Goal: Task Accomplishment & Management: Complete application form

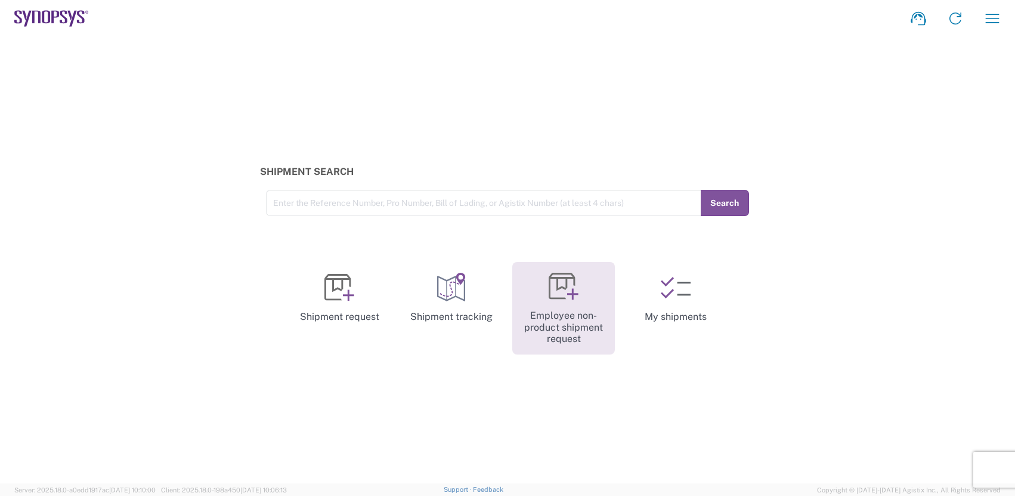
click at [582, 288] on link "Employee non-product shipment request" at bounding box center [563, 308] width 103 height 92
click at [573, 325] on link "Employee non-product shipment request" at bounding box center [563, 308] width 103 height 92
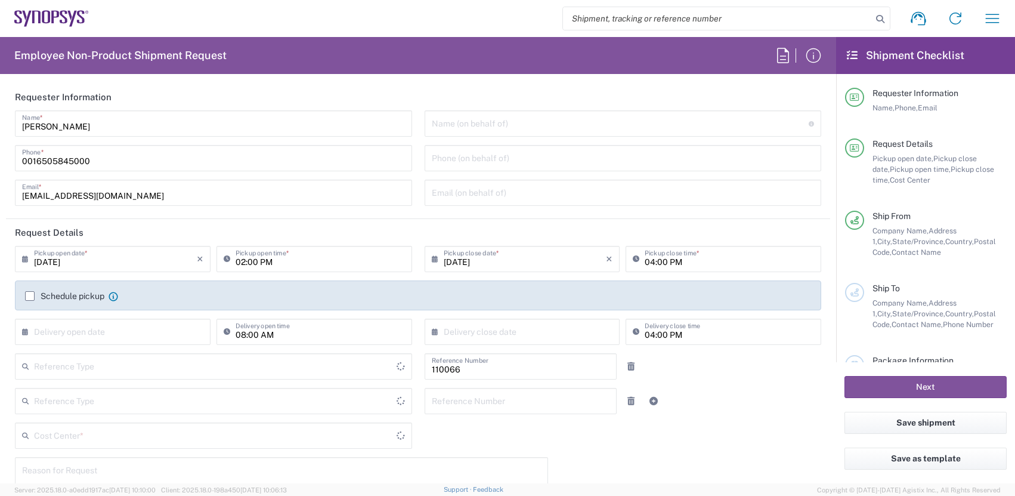
type input "Department"
type input "US01, CIO, IT, ESS2 110066"
type input "[GEOGRAPHIC_DATA]"
type input "Delivered at Place"
type input "[GEOGRAPHIC_DATA]"
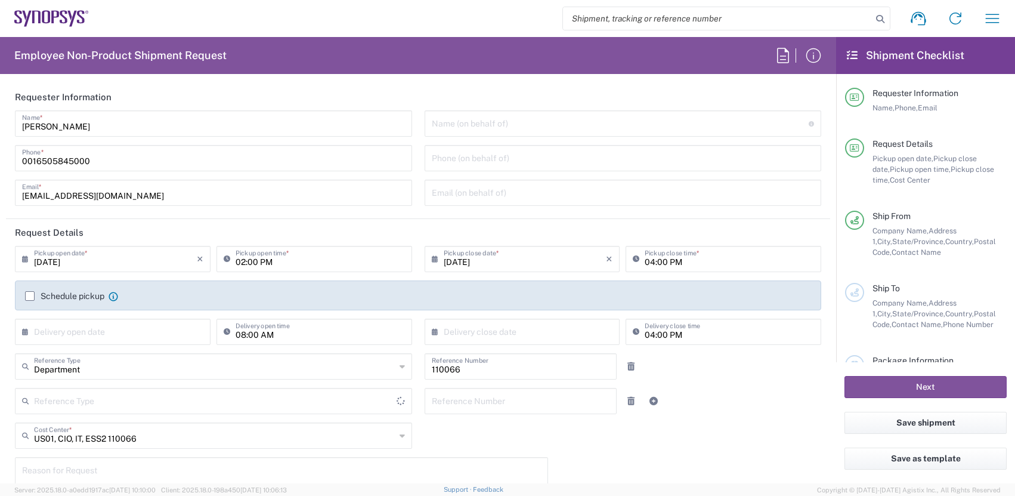
type input "[US_STATE]"
type input "Headquarters USSV"
click at [548, 126] on input "text" at bounding box center [621, 122] width 378 height 21
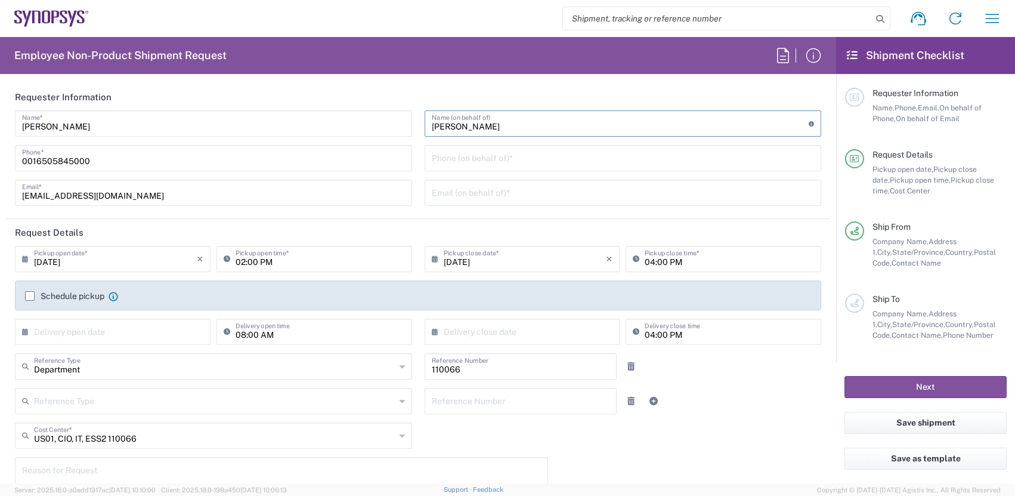
type input "[PERSON_NAME]"
click at [467, 153] on input "tel" at bounding box center [623, 157] width 383 height 21
type input "[PHONE_NUMBER]"
click at [458, 188] on input "text" at bounding box center [623, 191] width 383 height 21
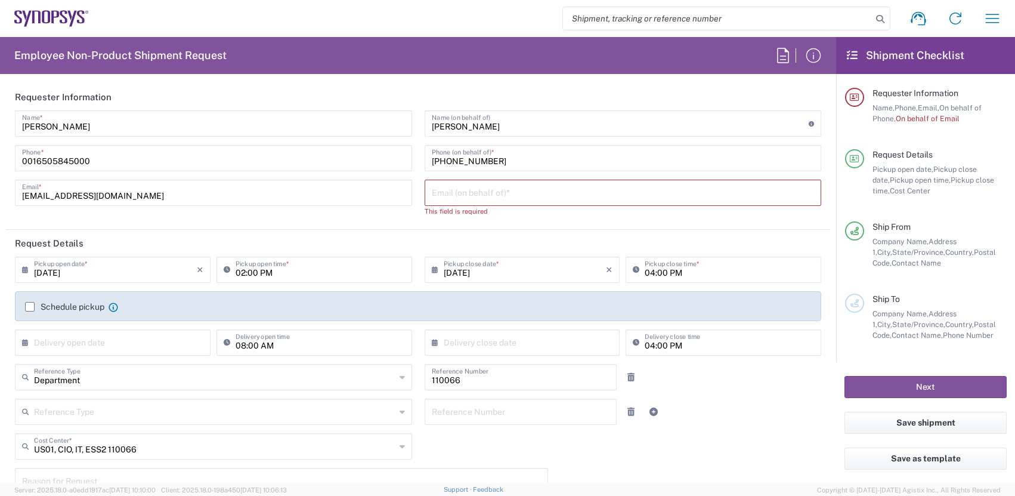
click at [495, 193] on input "text" at bounding box center [623, 191] width 383 height 21
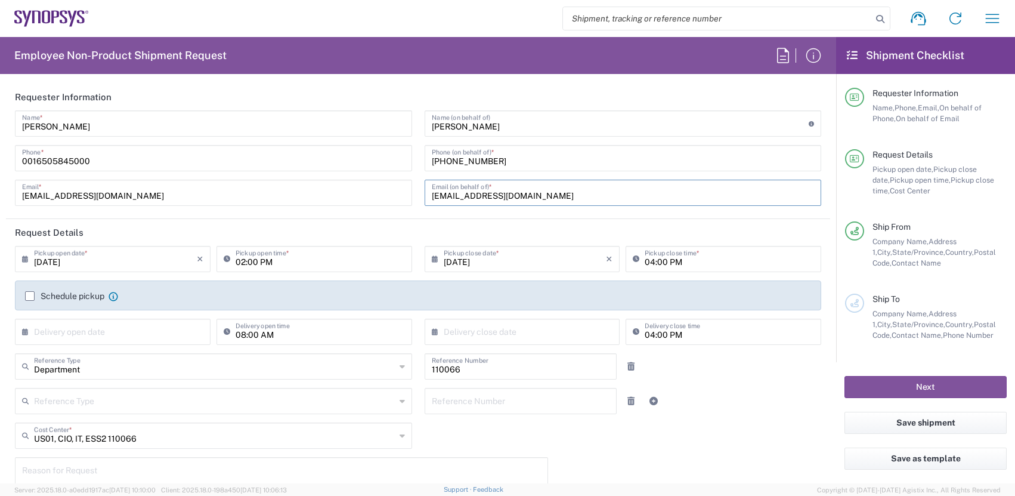
type input "[EMAIL_ADDRESS][DOMAIN_NAME]"
drag, startPoint x: 171, startPoint y: 121, endPoint x: -66, endPoint y: 95, distance: 237.6
click at [0, 95] on html "Shipment request Shipment tracking Employee non-product shipment request My shi…" at bounding box center [507, 248] width 1015 height 496
type input "c"
type input "[PERSON_NAME]"
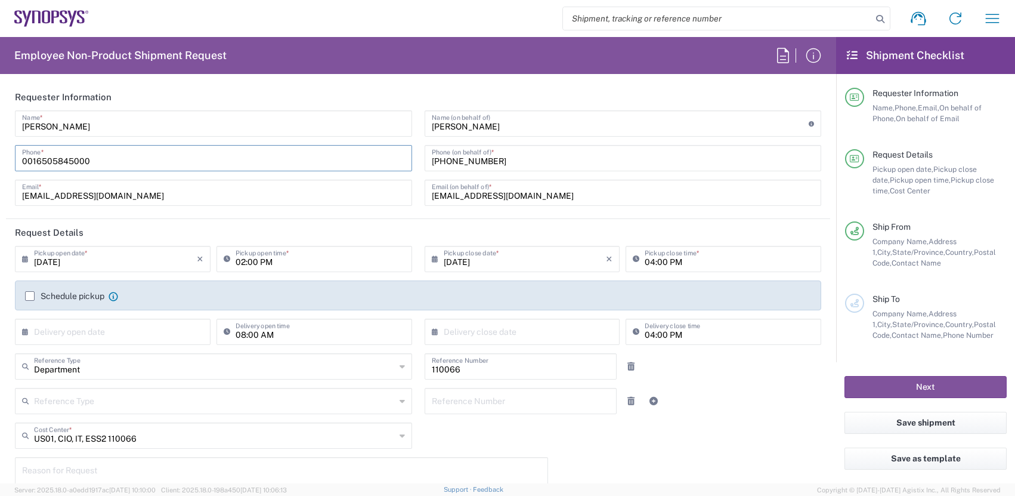
drag, startPoint x: 123, startPoint y: 155, endPoint x: -23, endPoint y: 151, distance: 146.2
click at [0, 151] on html "Shipment request Shipment tracking Employee non-product shipment request My shi…" at bounding box center [507, 248] width 1015 height 496
type input "650-868-1655"
drag, startPoint x: 137, startPoint y: 205, endPoint x: 131, endPoint y: 203, distance: 6.2
click at [131, 203] on div "jdo@synopsys.com Email *" at bounding box center [213, 193] width 397 height 26
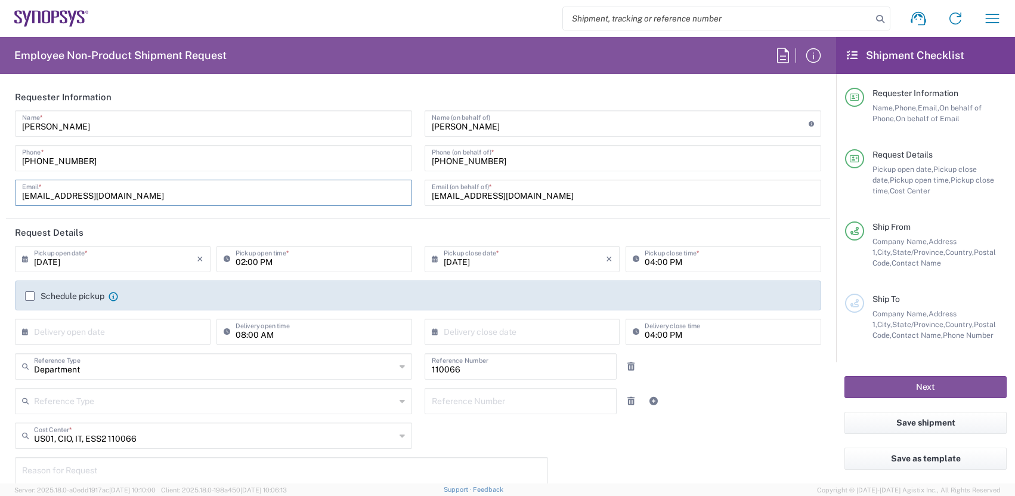
drag, startPoint x: 31, startPoint y: 195, endPoint x: -13, endPoint y: 192, distance: 43.7
click at [0, 192] on html "Shipment request Shipment tracking Employee non-product shipment request My shi…" at bounding box center [507, 248] width 1015 height 496
type input "[EMAIL_ADDRESS][DOMAIN_NAME]"
drag, startPoint x: 531, startPoint y: 128, endPoint x: 389, endPoint y: 115, distance: 142.7
click at [409, 123] on div "Cristina Hernandez Name * 650-868-1655 Phone * her@synopsys.com Email * Cristin…" at bounding box center [418, 162] width 819 height 104
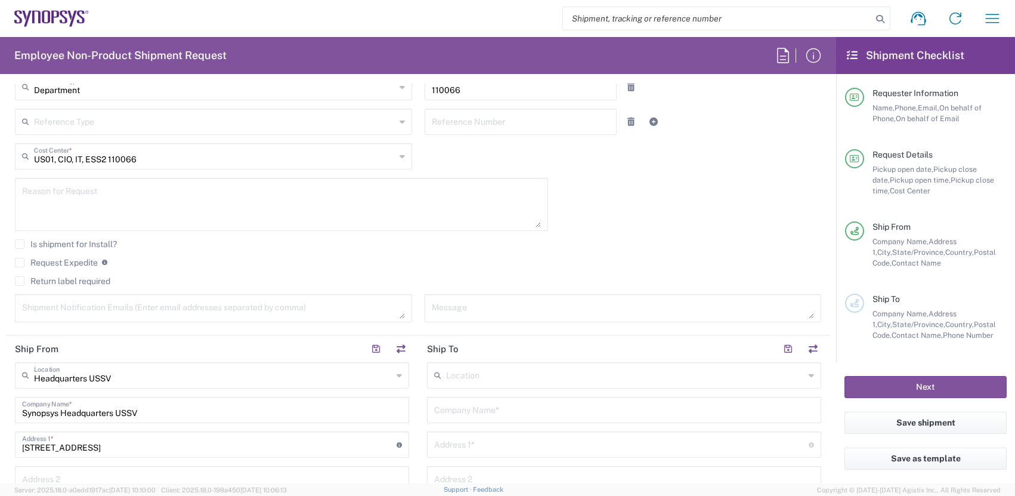
scroll to position [286, 0]
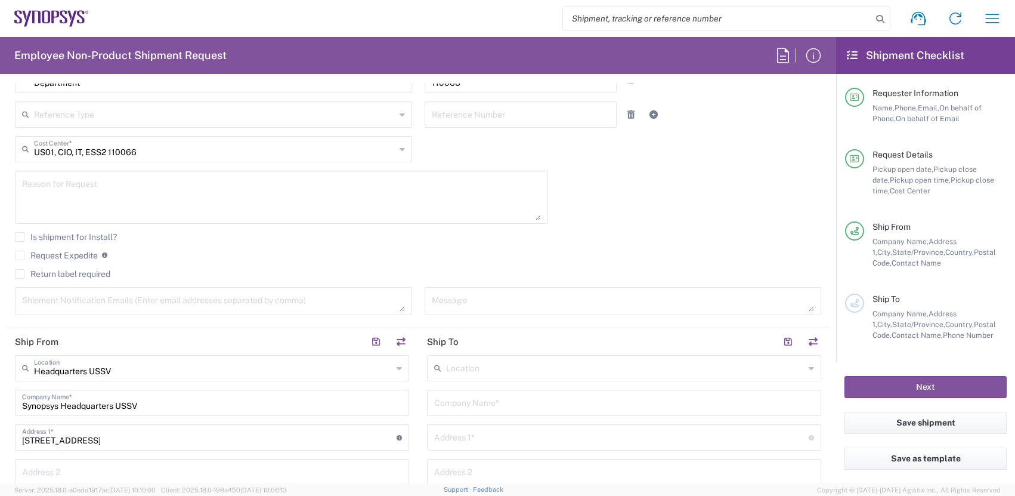
type input "J"
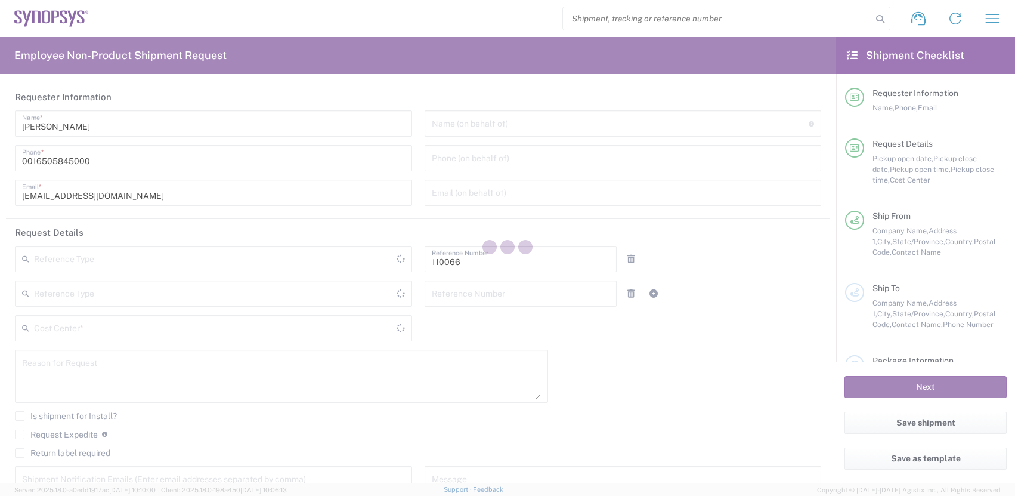
type input "Department"
type input "US01, CIO, IT, ESS2 110066"
type input "[GEOGRAPHIC_DATA]"
type input "Delivered at Place"
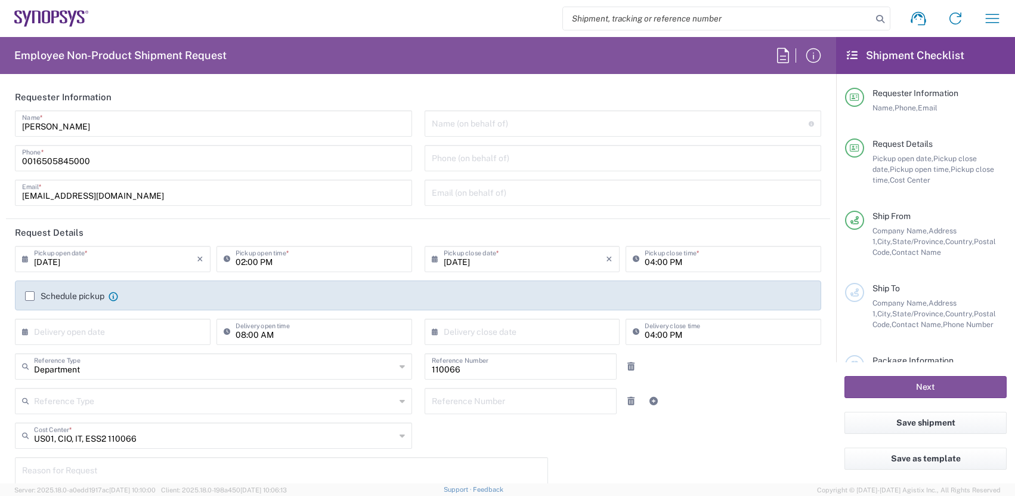
type input "[US_STATE]"
type input "[GEOGRAPHIC_DATA]"
type input "Headquarters USSV"
click at [467, 125] on input "text" at bounding box center [621, 122] width 378 height 21
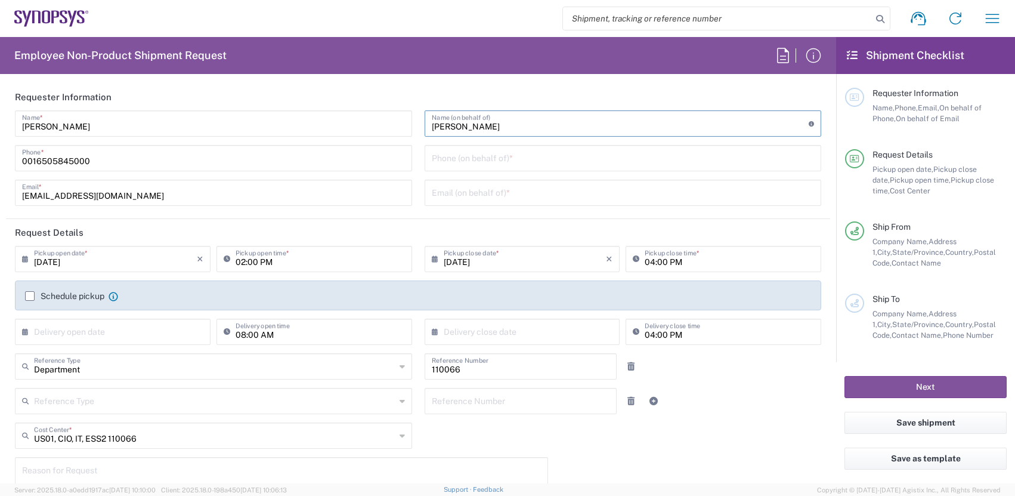
type input "[PERSON_NAME]"
click at [559, 158] on input "tel" at bounding box center [623, 157] width 383 height 21
type input "[PHONE_NUMBER]"
click at [476, 197] on input "text" at bounding box center [623, 191] width 383 height 21
type input "[EMAIL_ADDRESS][DOMAIN_NAME]"
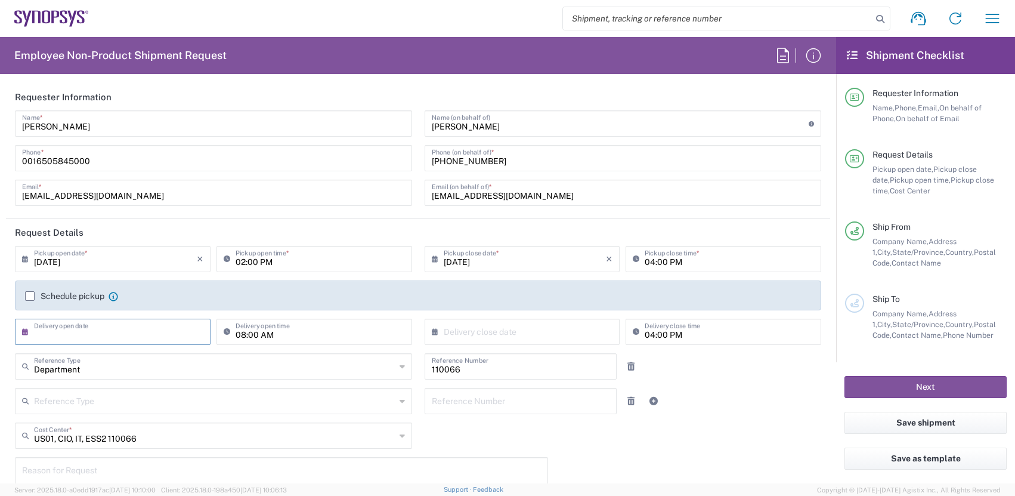
click at [115, 334] on input "text" at bounding box center [115, 330] width 163 height 21
click at [127, 387] on span "4" at bounding box center [133, 388] width 18 height 17
type input "[DATE]"
click at [303, 326] on input "08:00 AM" at bounding box center [320, 330] width 169 height 21
click at [267, 334] on input "2:00 AM" at bounding box center [320, 330] width 169 height 21
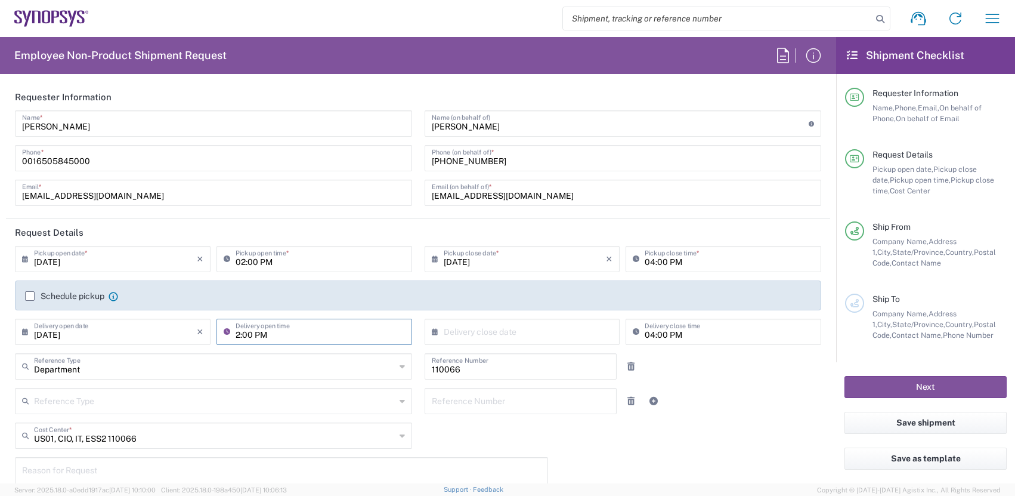
type input "02:00 PM"
click at [468, 324] on input "text" at bounding box center [525, 330] width 163 height 21
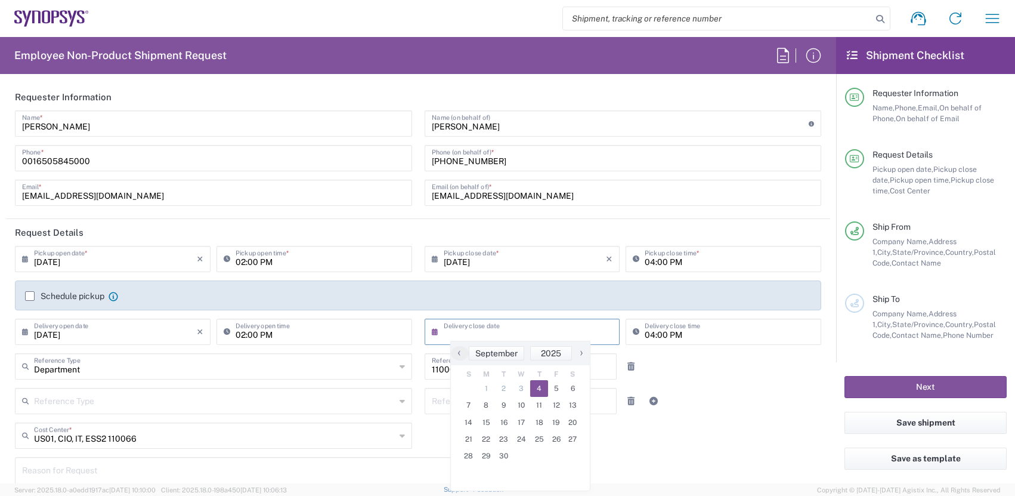
click at [536, 385] on span "4" at bounding box center [539, 388] width 18 height 17
type input "[DATE]"
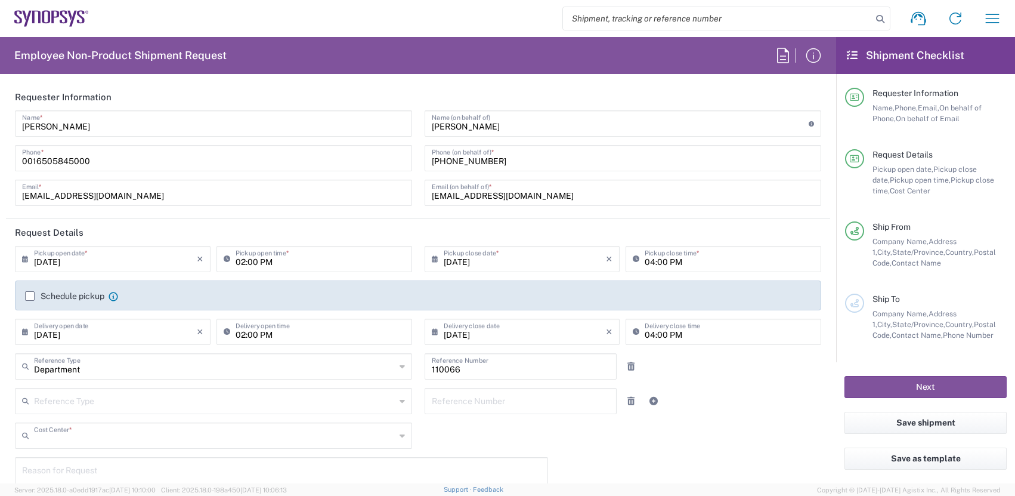
click at [267, 441] on input "text" at bounding box center [215, 434] width 362 height 21
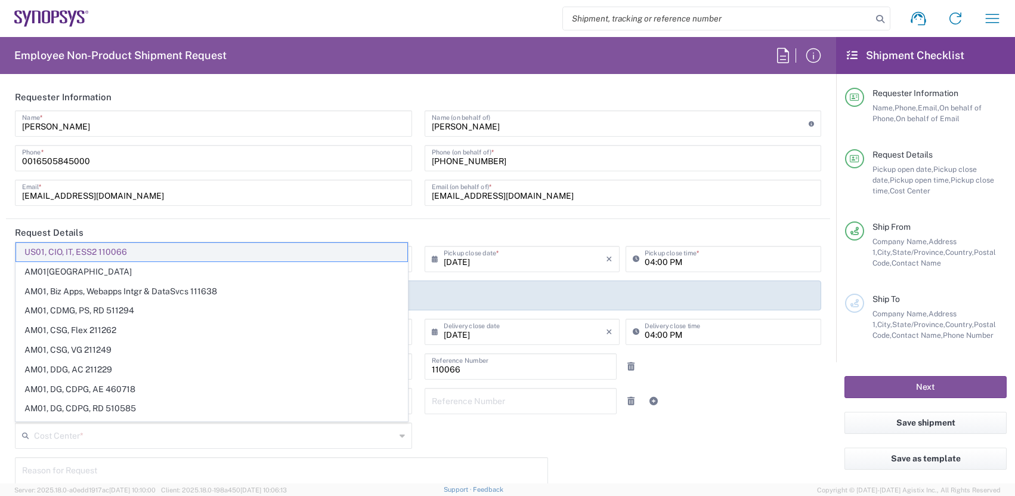
click at [149, 246] on span "US01, CIO, IT, ESS2 110066" at bounding box center [211, 252] width 391 height 18
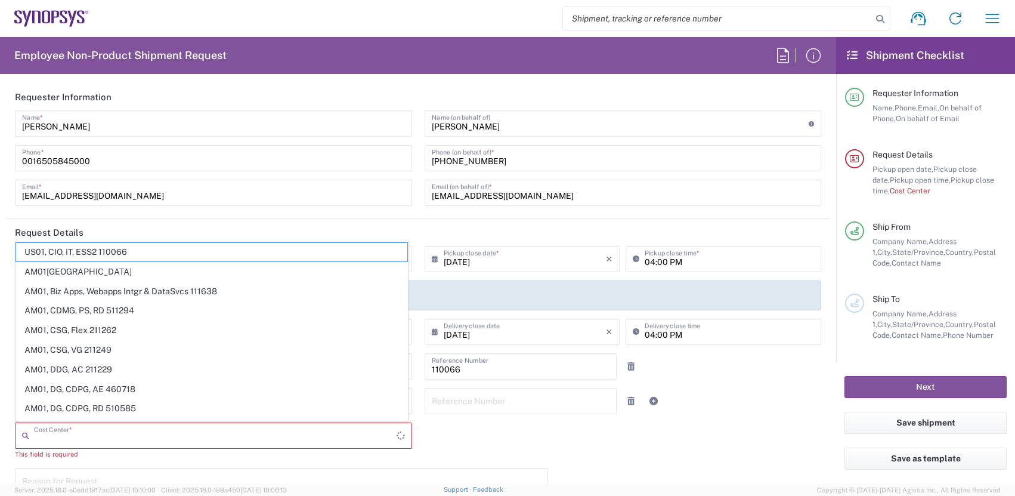
click at [78, 427] on input "text" at bounding box center [215, 434] width 363 height 21
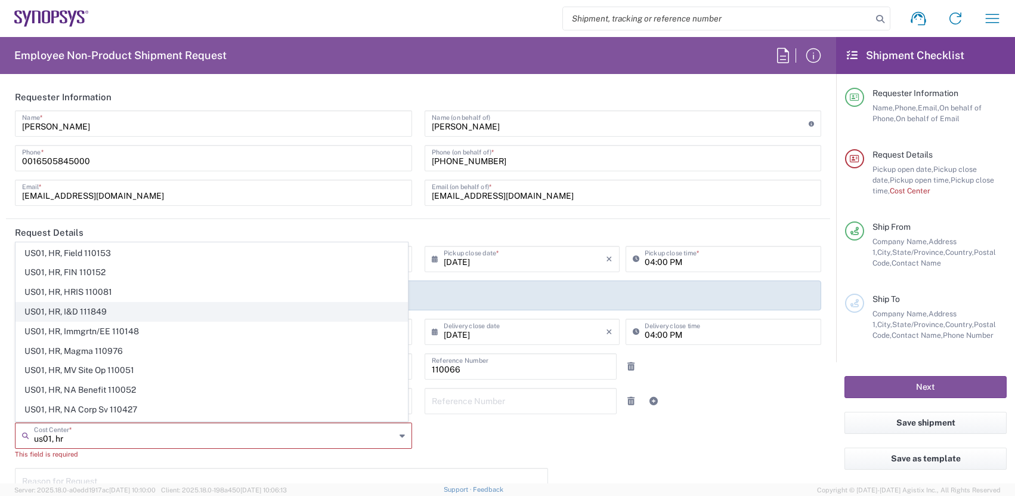
type input "us01, hr"
click at [72, 305] on span "US01, HR, I&D 111849" at bounding box center [211, 311] width 391 height 18
type input "111849"
type input "US01, HR, I&D 111849"
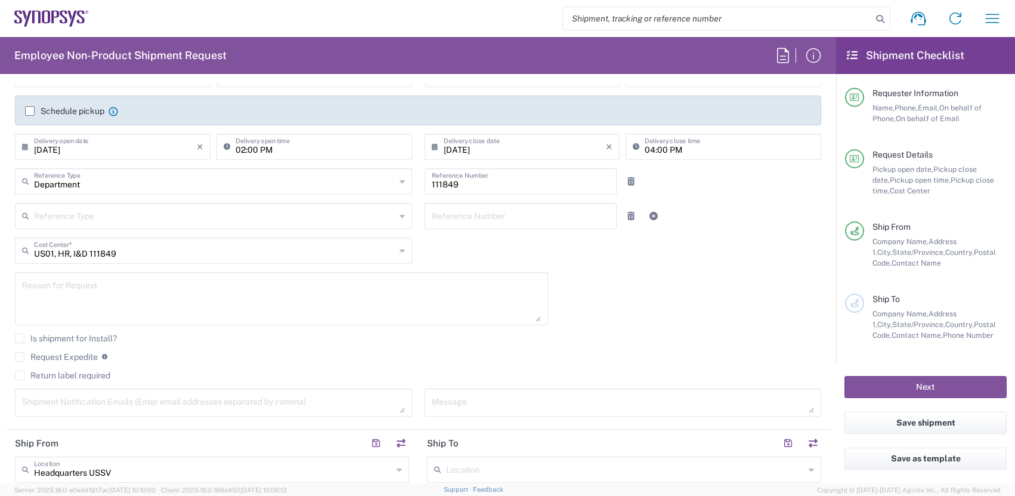
scroll to position [191, 0]
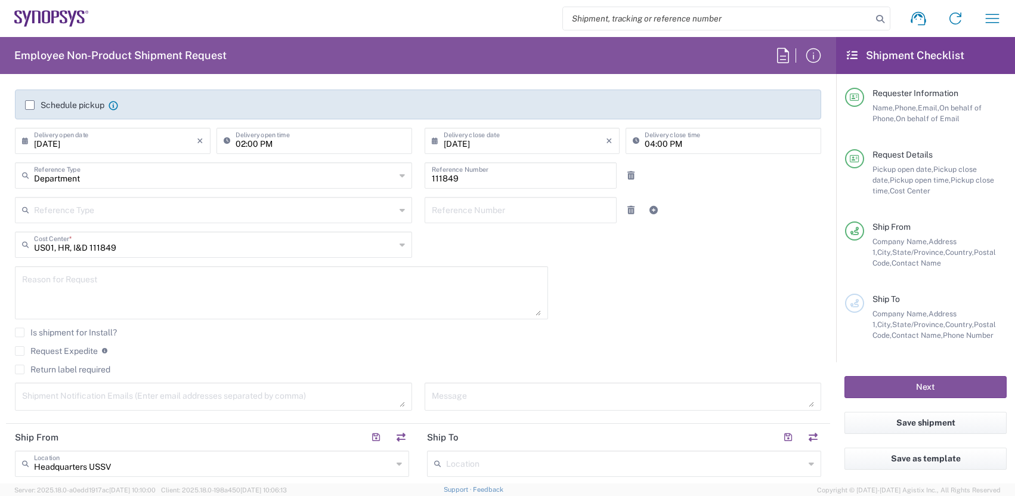
click at [42, 371] on label "Return label required" at bounding box center [62, 370] width 95 height 10
click at [20, 369] on input "Return label required" at bounding box center [20, 369] width 0 height 0
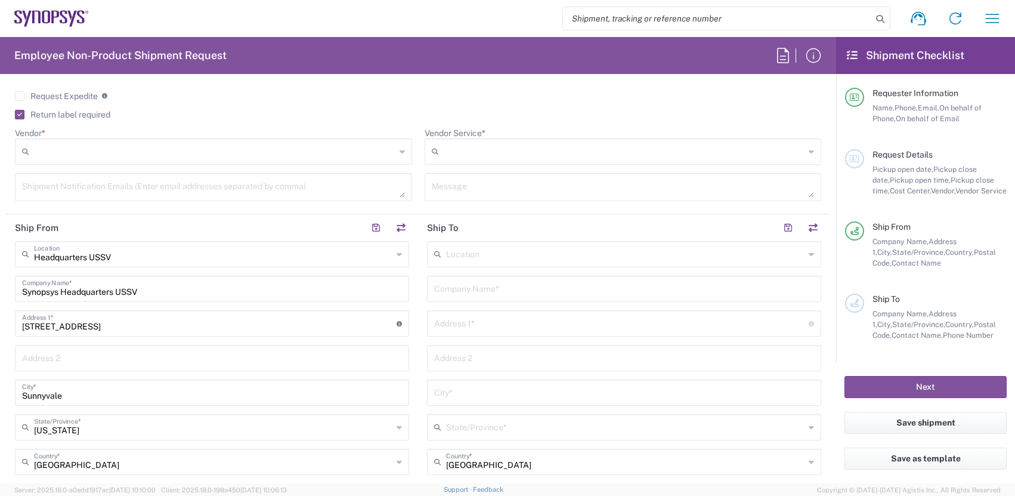
scroll to position [430, 0]
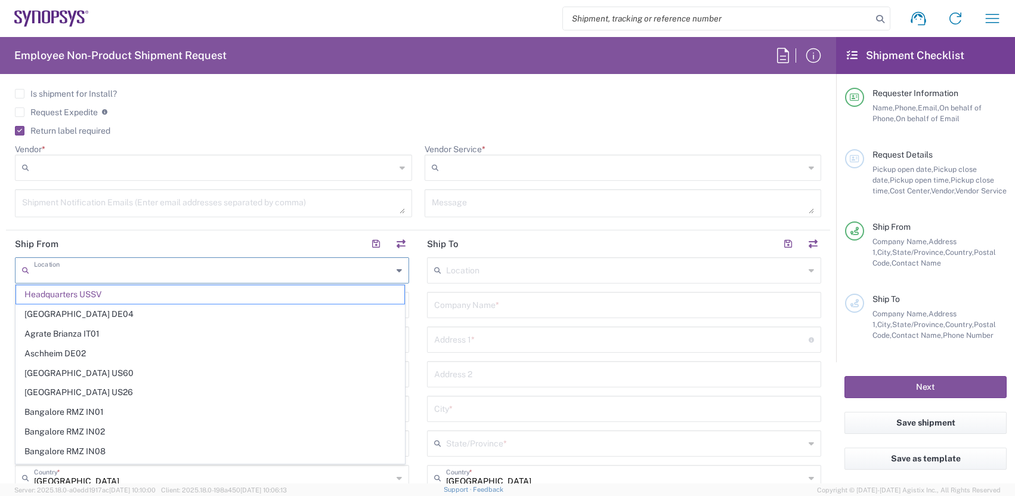
drag, startPoint x: 168, startPoint y: 274, endPoint x: 135, endPoint y: 272, distance: 32.9
click at [135, 272] on input "text" at bounding box center [213, 269] width 359 height 21
click at [17, 127] on label "Return label required" at bounding box center [62, 131] width 95 height 10
click at [17, 131] on input "Return label required" at bounding box center [17, 131] width 0 height 0
type input "Headquarters USSV"
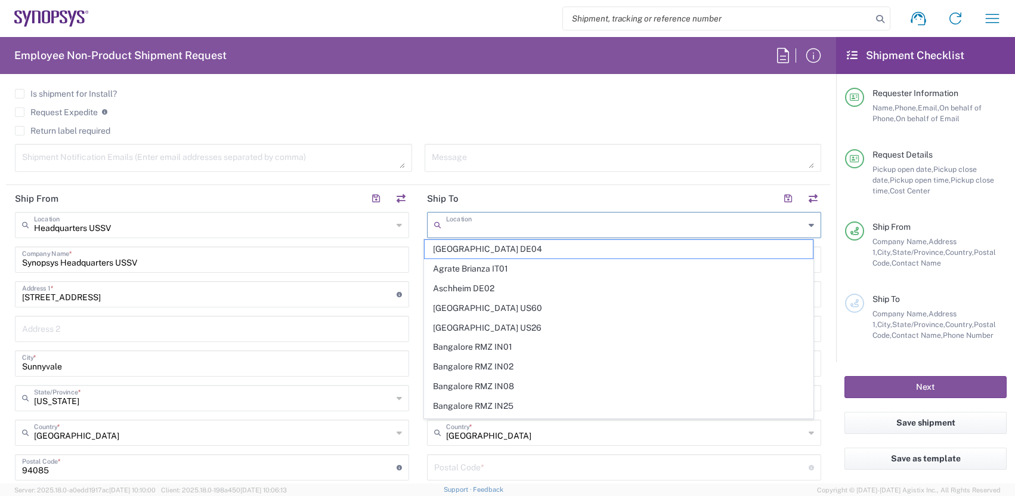
click at [475, 224] on input "text" at bounding box center [625, 224] width 359 height 21
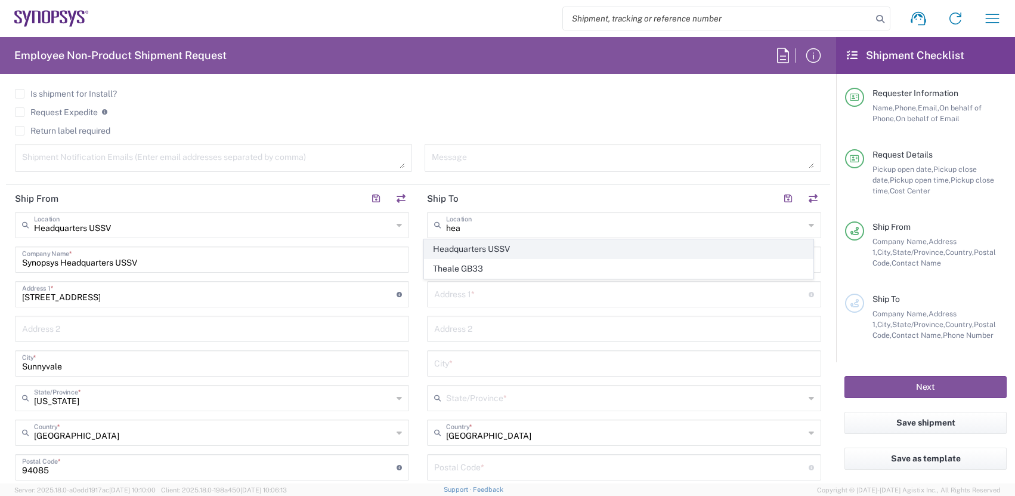
click at [505, 244] on span "Headquarters USSV" at bounding box center [619, 249] width 388 height 18
type input "Headquarters USSV"
type input "Synopsys Headquarters USSV"
type input "[STREET_ADDRESS]"
type input "Sunnyvale"
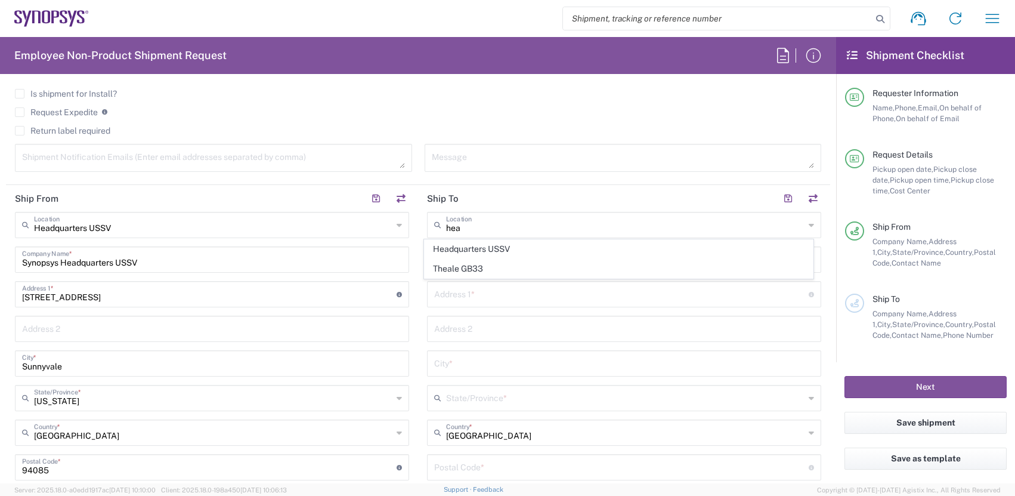
type input "[US_STATE]"
type input "94085"
type input "6505845000"
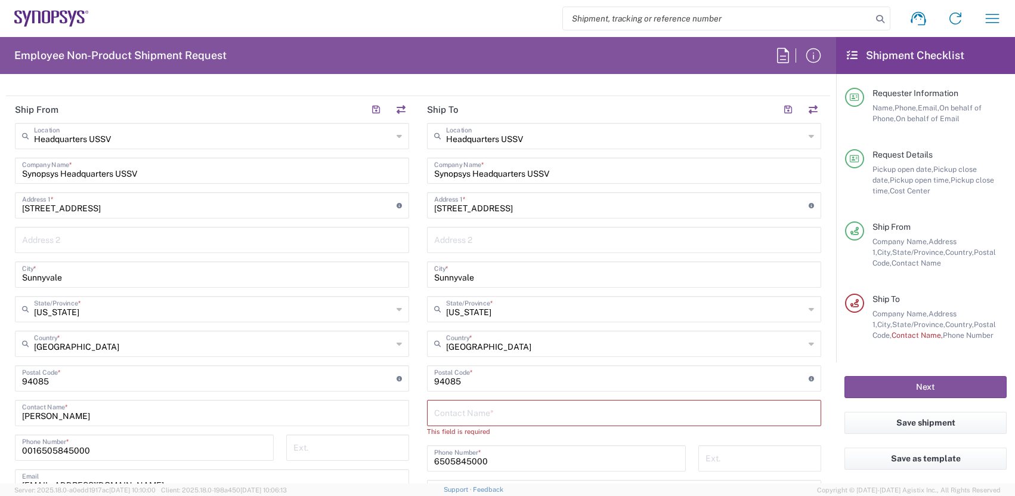
scroll to position [525, 0]
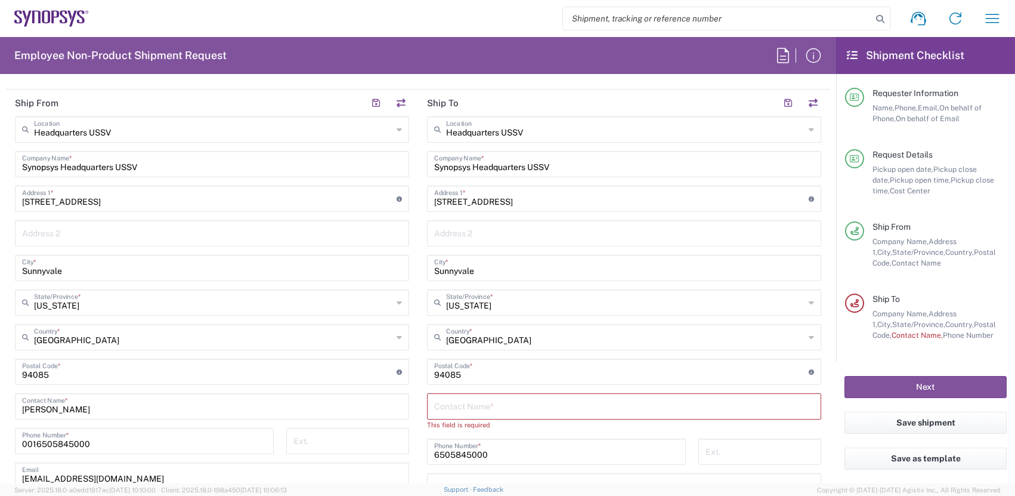
click at [473, 406] on input "text" at bounding box center [624, 405] width 380 height 21
click at [493, 409] on input "Jeiffer" at bounding box center [624, 405] width 380 height 21
type input "[PERSON_NAME]"
drag, startPoint x: 506, startPoint y: 443, endPoint x: 406, endPoint y: 439, distance: 100.3
click at [406, 439] on div "Ship From Headquarters USSV Location Headquarters [GEOGRAPHIC_DATA] Agrate Bria…" at bounding box center [418, 355] width 825 height 533
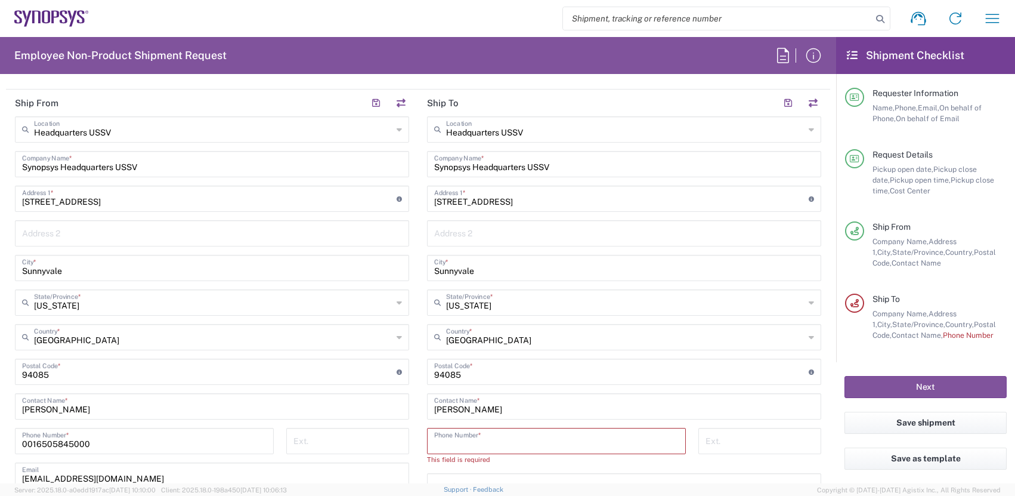
paste input "[PHONE_NUMBER]"
type input "[PHONE_NUMBER]"
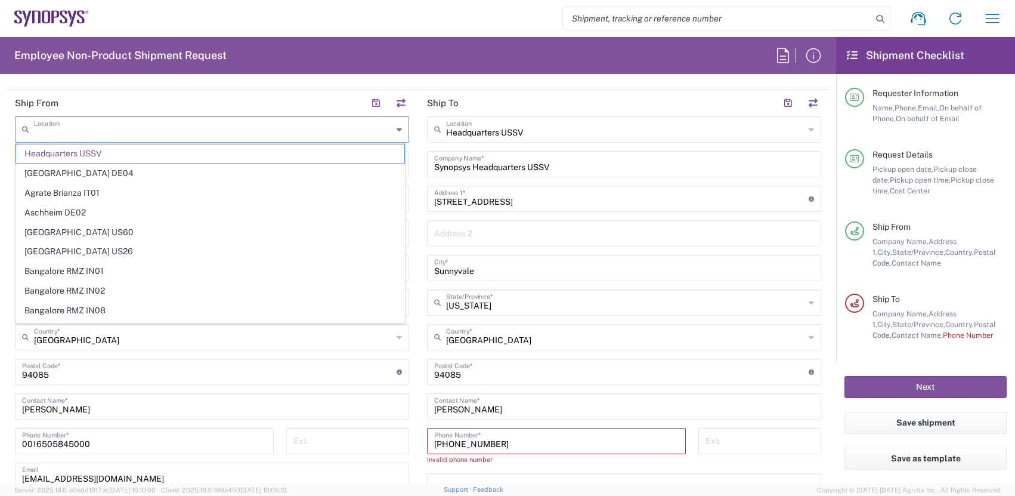
click at [149, 135] on input "text" at bounding box center [213, 128] width 359 height 21
type input "Headquarters USSV"
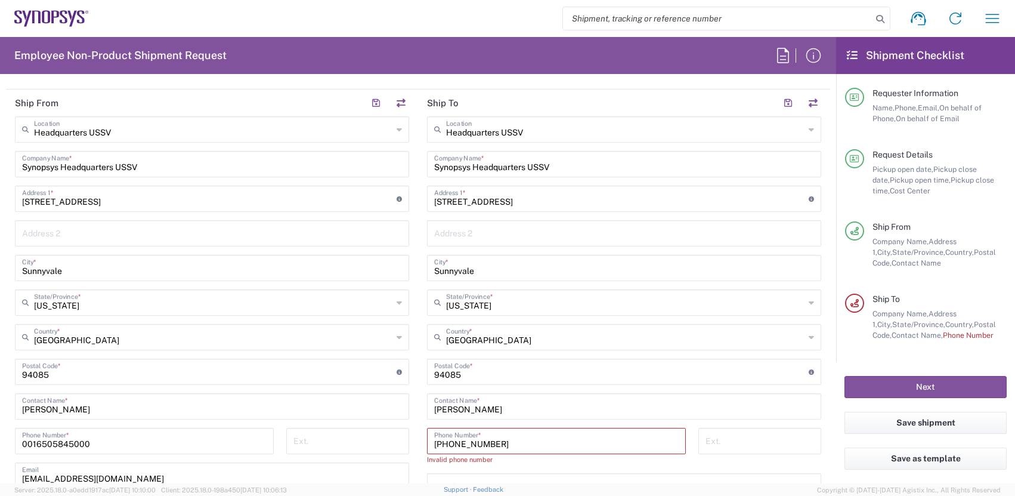
click at [162, 165] on input "Synopsys Headquarters USSV" at bounding box center [212, 163] width 380 height 21
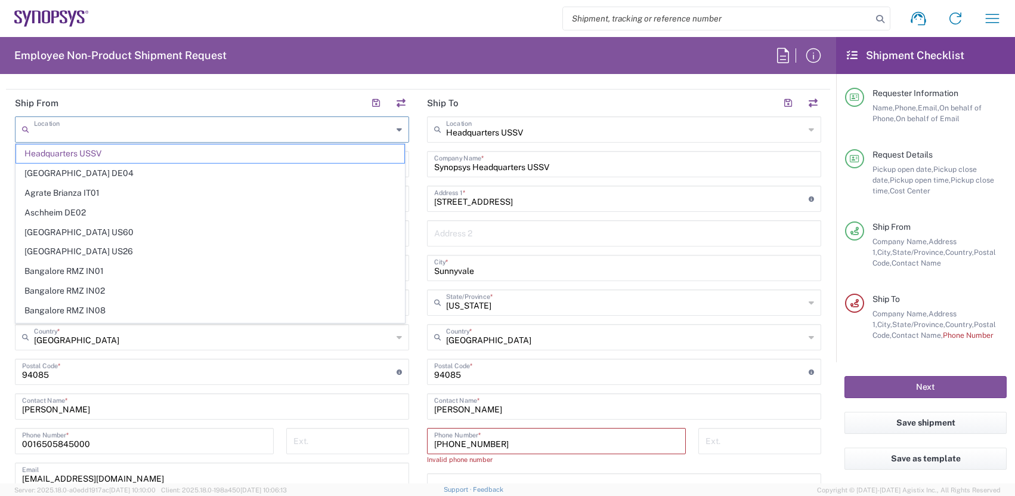
drag, startPoint x: 144, startPoint y: 127, endPoint x: -89, endPoint y: 96, distance: 235.9
click at [0, 96] on html "Shipment request Shipment tracking Employee non-product shipment request My shi…" at bounding box center [507, 248] width 1015 height 496
type input "Headquarters USSV"
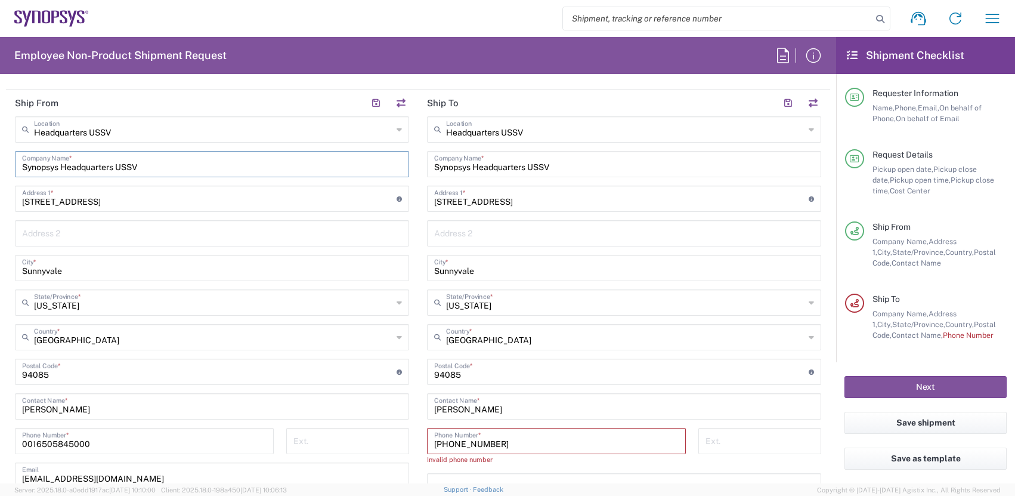
drag, startPoint x: 175, startPoint y: 166, endPoint x: -104, endPoint y: 147, distance: 279.9
click at [0, 147] on html "Shipment request Shipment tracking Employee non-product shipment request My shi…" at bounding box center [507, 248] width 1015 height 496
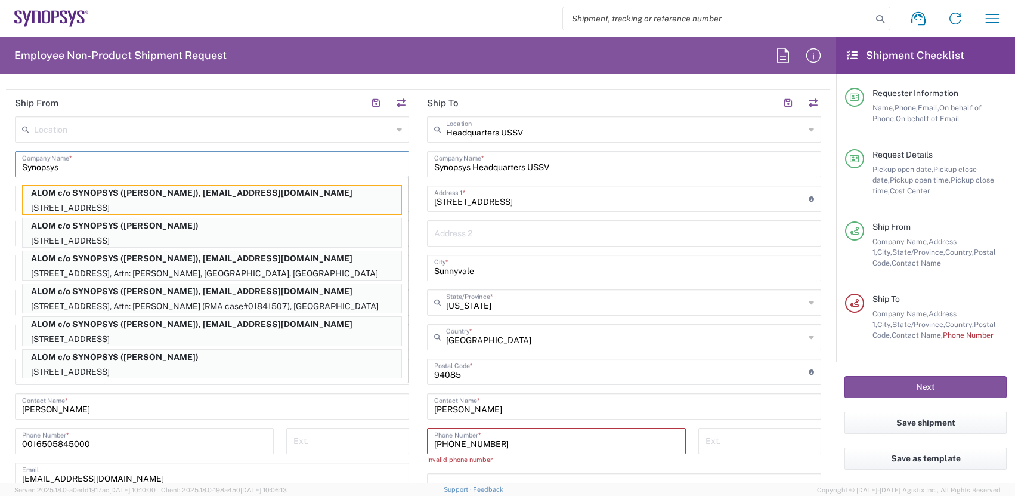
drag, startPoint x: 92, startPoint y: 168, endPoint x: -9, endPoint y: 159, distance: 101.2
click at [0, 159] on html "Shipment request Shipment tracking Employee non-product shipment request My shi…" at bounding box center [507, 248] width 1015 height 496
type input "Synopsys"
click at [173, 129] on input "text" at bounding box center [213, 128] width 359 height 21
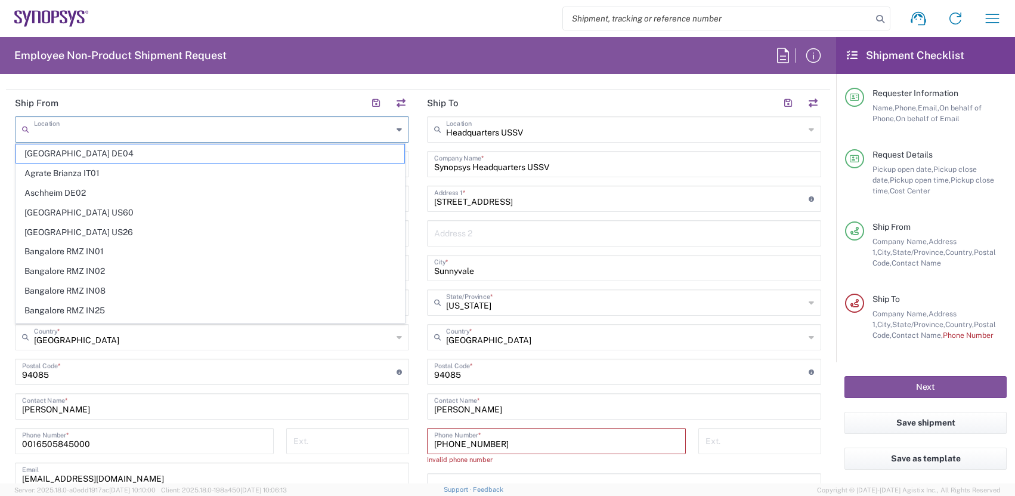
click at [301, 90] on header "Ship From" at bounding box center [212, 102] width 412 height 27
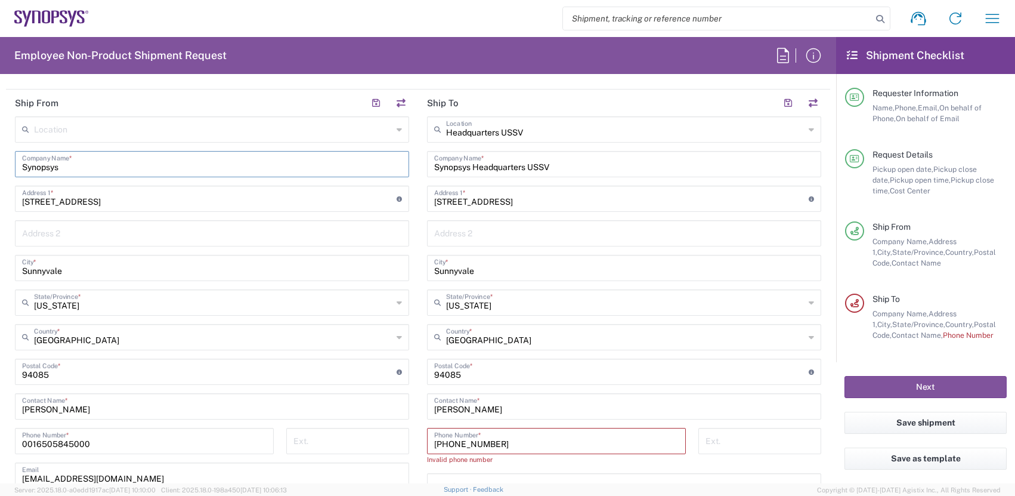
click at [73, 166] on input "Synopsys" at bounding box center [212, 163] width 380 height 21
drag, startPoint x: 112, startPoint y: 200, endPoint x: -79, endPoint y: 185, distance: 191.5
click at [0, 185] on html "Shipment request Shipment tracking Employee non-product shipment request My shi…" at bounding box center [507, 248] width 1015 height 496
type input "[STREET_ADDRESS]"
click at [100, 370] on input "undefined" at bounding box center [209, 370] width 375 height 21
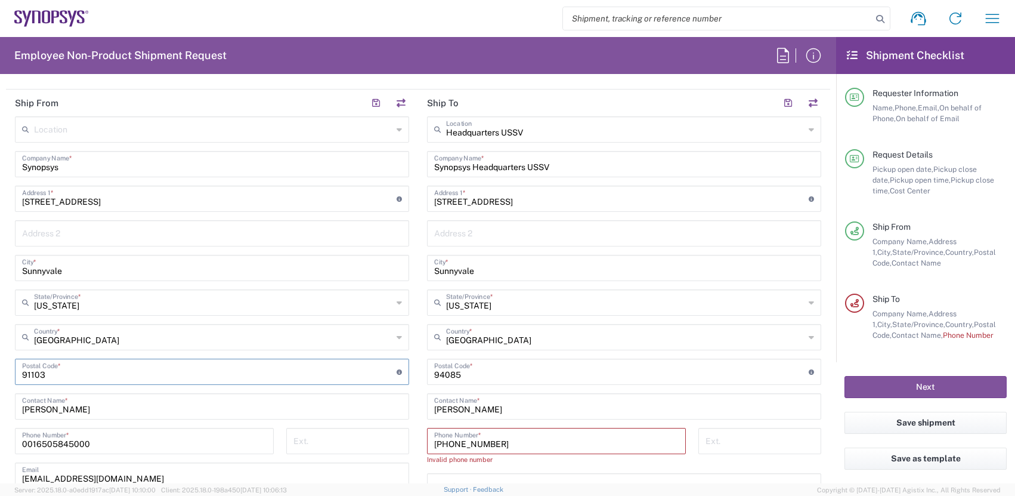
type input "91103"
click at [175, 264] on input "Sunnyvale" at bounding box center [212, 267] width 380 height 21
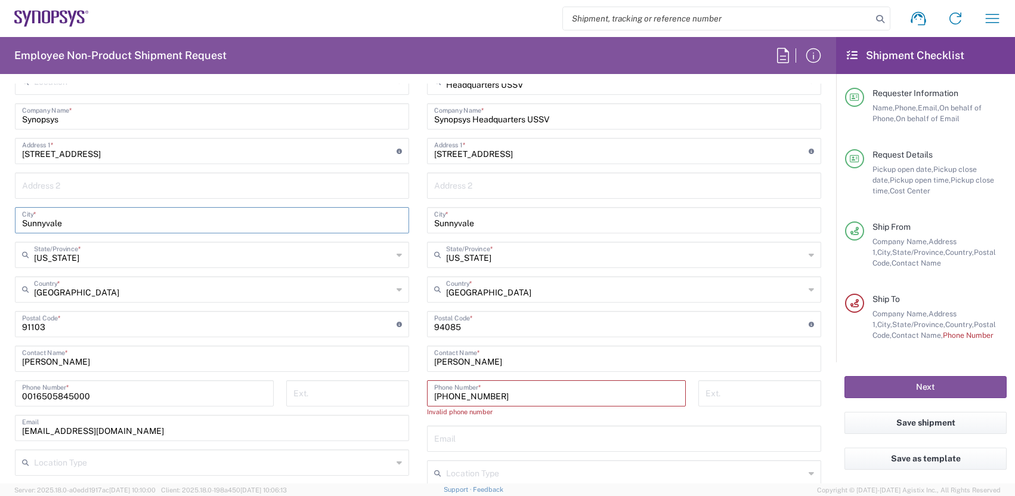
scroll to position [573, 0]
drag, startPoint x: 86, startPoint y: 223, endPoint x: -74, endPoint y: 205, distance: 160.8
click at [0, 205] on html "Shipment request Shipment tracking Employee non-product shipment request My shi…" at bounding box center [507, 248] width 1015 height 496
type input "p"
type input "[GEOGRAPHIC_DATA]"
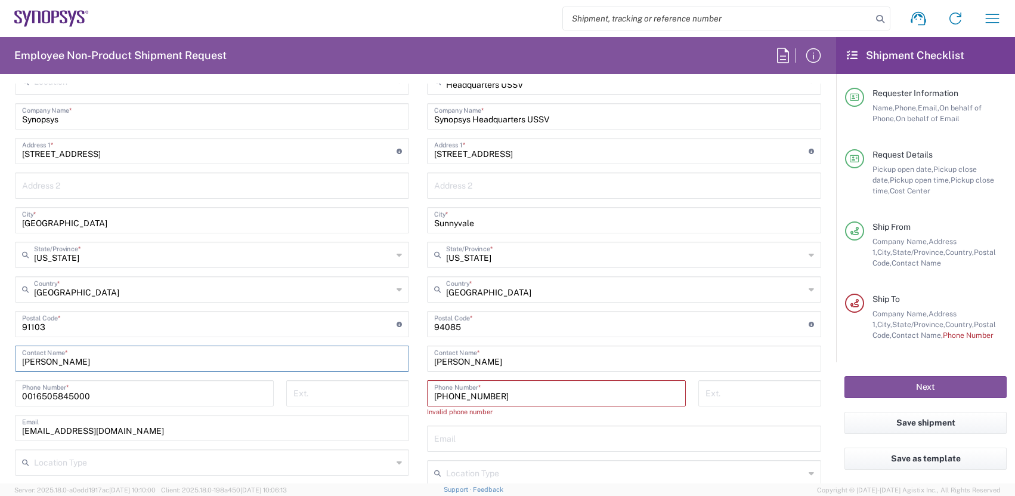
drag, startPoint x: 101, startPoint y: 362, endPoint x: -53, endPoint y: 339, distance: 154.9
click at [0, 339] on html "Shipment request Shipment tracking Employee non-product shipment request My shi…" at bounding box center [507, 248] width 1015 height 496
type input "[PERSON_NAME]"
click at [193, 397] on input "0016505845000" at bounding box center [144, 392] width 245 height 21
type input "0"
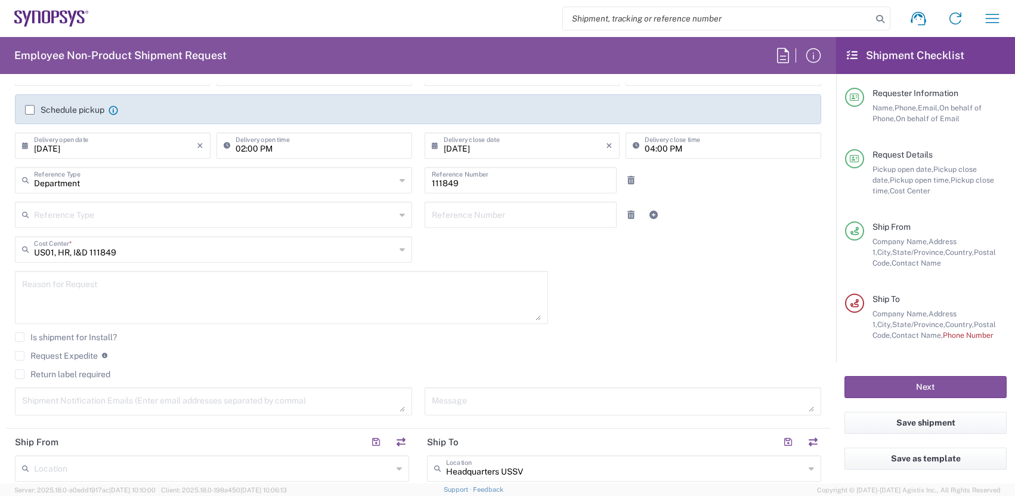
scroll to position [0, 0]
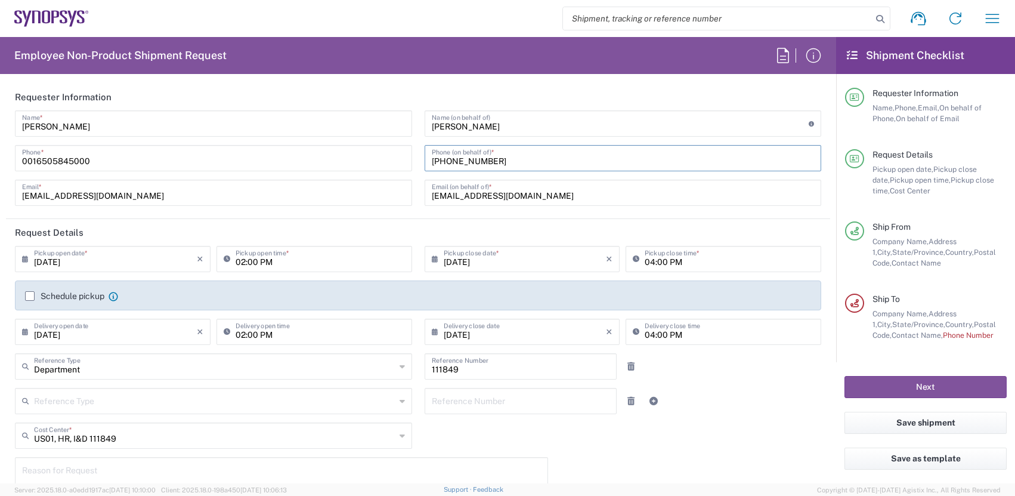
drag, startPoint x: 505, startPoint y: 162, endPoint x: 328, endPoint y: 134, distance: 180.0
click at [328, 134] on div "[PERSON_NAME] Name * [PHONE_NUMBER] Phone * [EMAIL_ADDRESS][DOMAIN_NAME] Email …" at bounding box center [418, 162] width 819 height 104
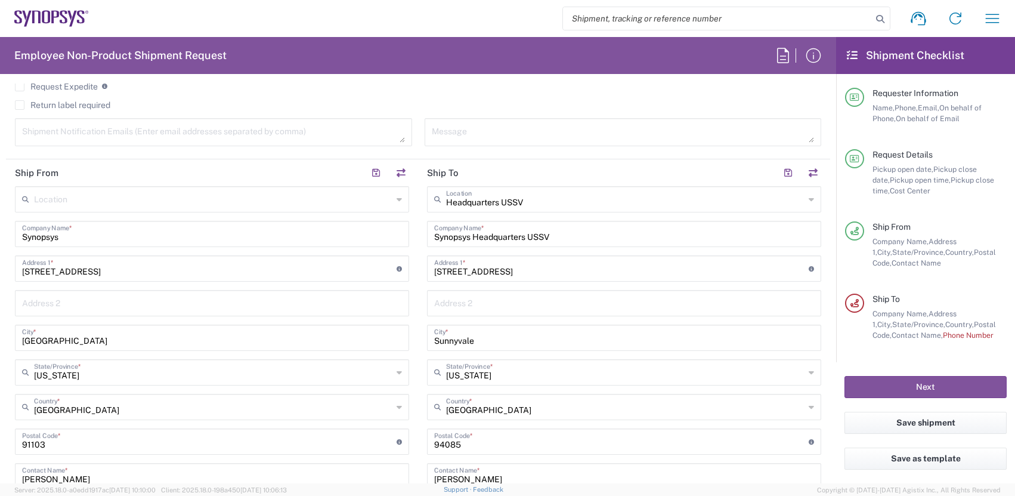
scroll to position [620, 0]
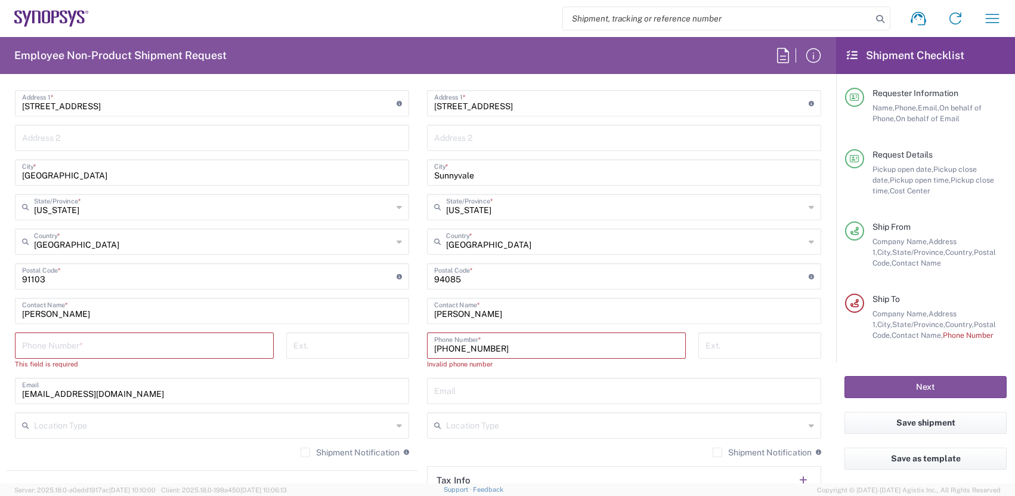
click at [72, 345] on input "tel" at bounding box center [144, 344] width 245 height 21
paste input "[PHONE_NUMBER]"
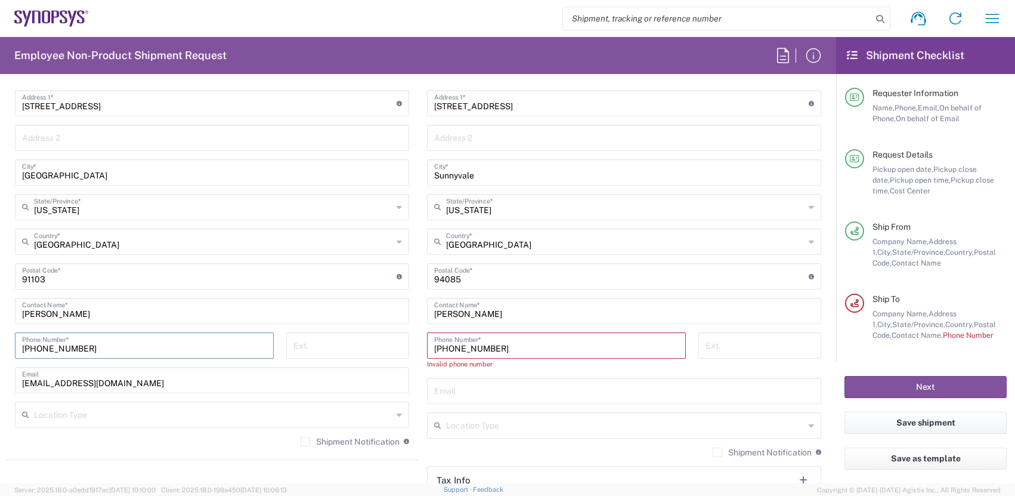
type input "[PHONE_NUMBER]"
drag, startPoint x: 117, startPoint y: 381, endPoint x: -54, endPoint y: 370, distance: 171.0
click at [0, 370] on html "Shipment request Shipment tracking Employee non-product shipment request My shi…" at bounding box center [507, 248] width 1015 height 496
type input "[EMAIL_ADDRESS][DOMAIN_NAME]"
click at [535, 353] on input "[PHONE_NUMBER]" at bounding box center [556, 344] width 245 height 21
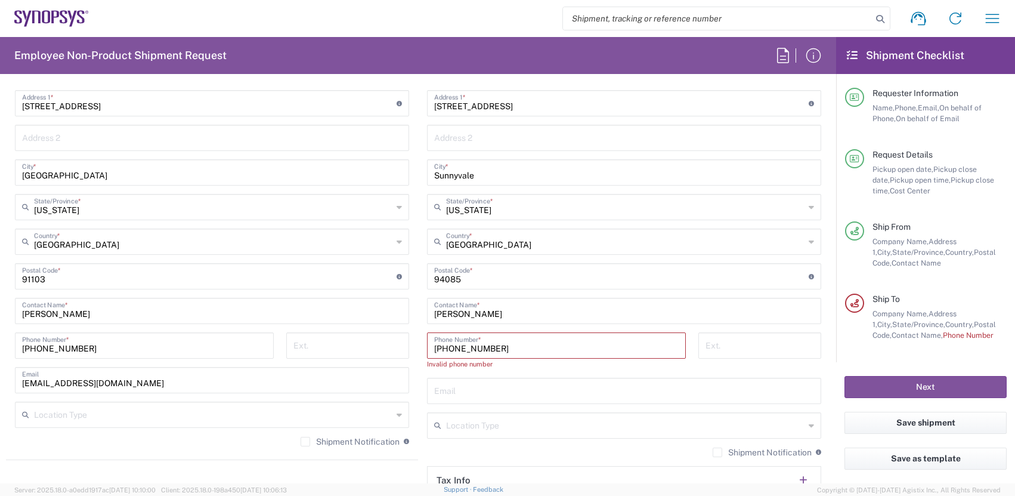
click at [442, 346] on input "[PHONE_NUMBER]" at bounding box center [556, 344] width 245 height 21
click at [459, 348] on input "[PHONE_NUMBER]" at bounding box center [556, 344] width 245 height 21
type input "[PHONE_NUMBER]"
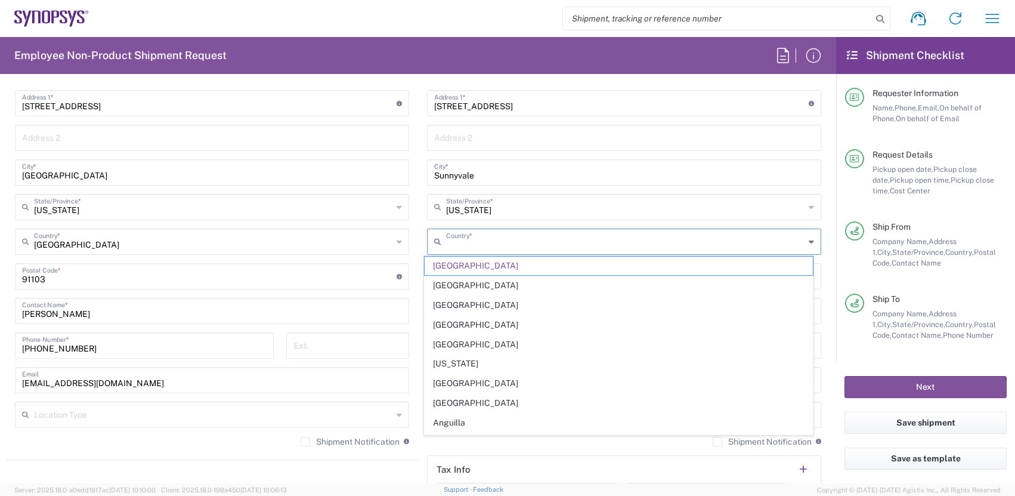
click at [638, 231] on input "text" at bounding box center [625, 240] width 359 height 21
click at [827, 162] on form "Requester Information [PERSON_NAME] Do Name * [PHONE_NUMBER] Phone * [EMAIL_ADD…" at bounding box center [418, 284] width 836 height 400
type input "[GEOGRAPHIC_DATA]"
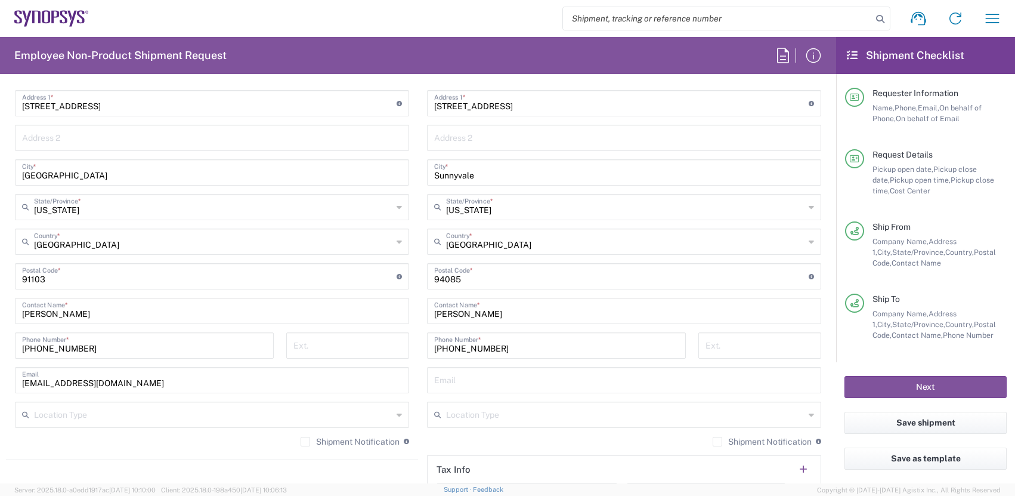
click at [397, 413] on icon at bounding box center [399, 414] width 5 height 19
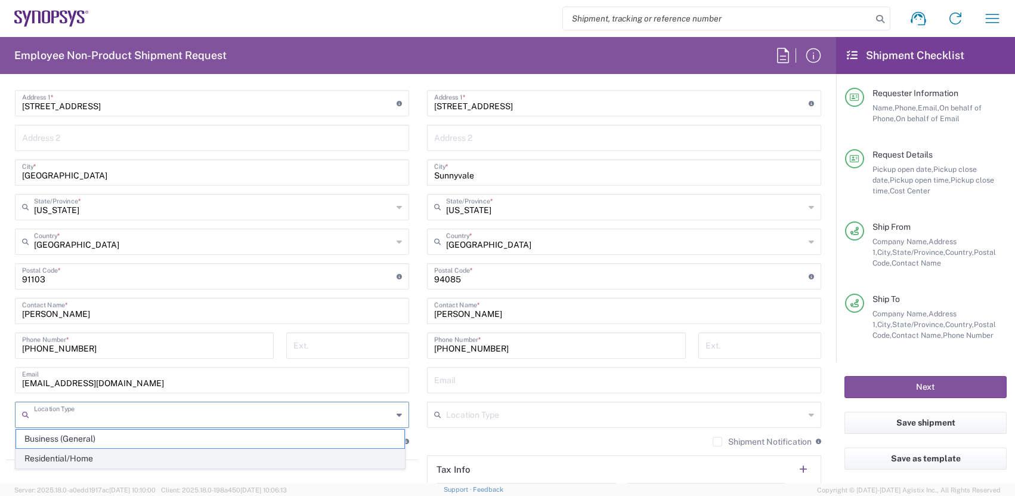
click at [315, 449] on span "Residential/Home" at bounding box center [210, 458] width 388 height 18
type input "Residential/Home"
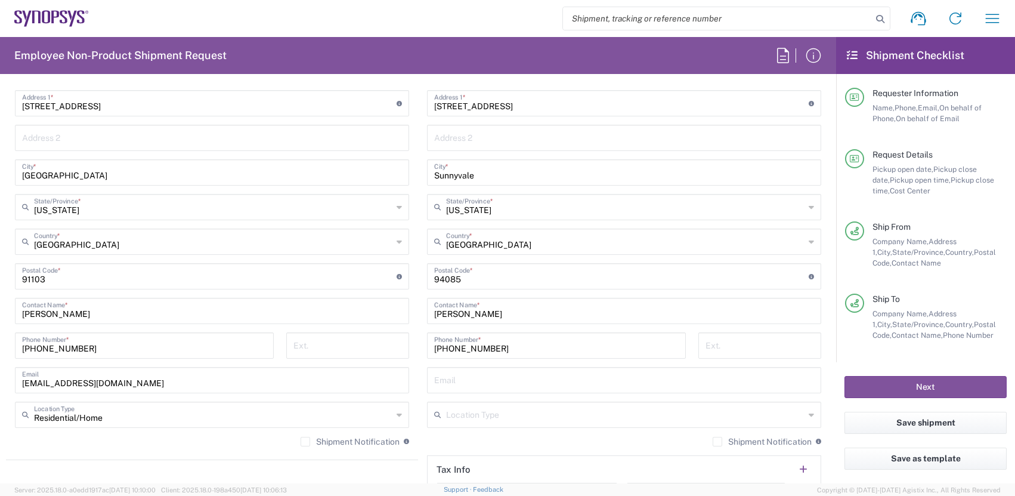
click at [809, 416] on icon at bounding box center [811, 414] width 5 height 19
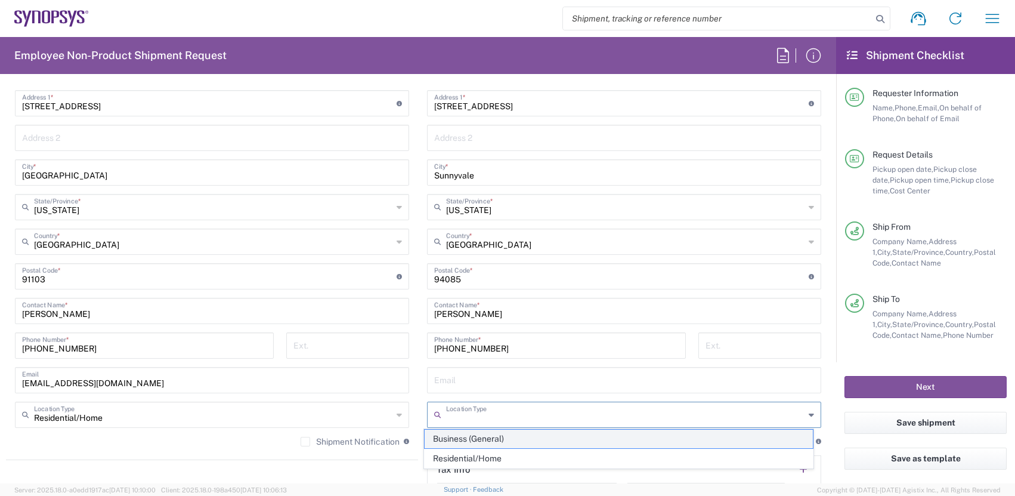
click at [690, 442] on span "Business (General)" at bounding box center [619, 439] width 388 height 18
type input "Business (General)"
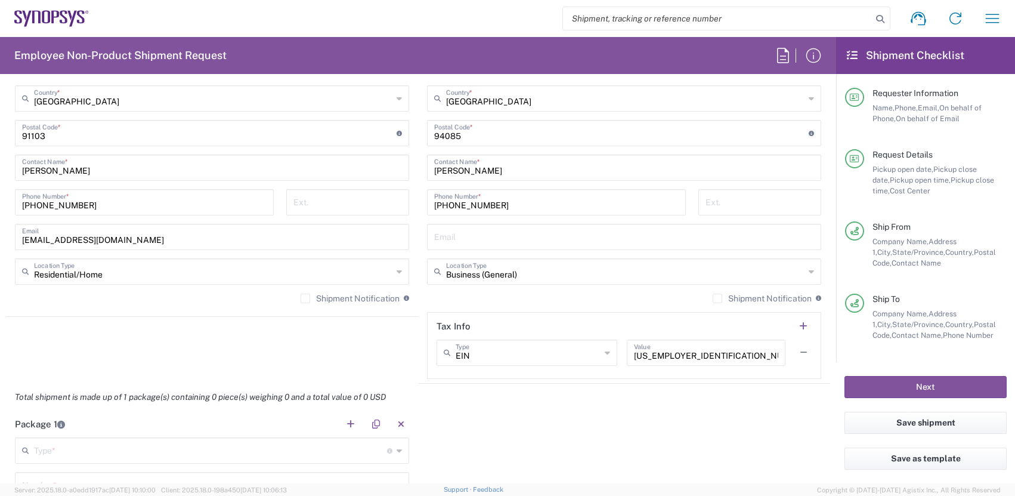
scroll to position [811, 0]
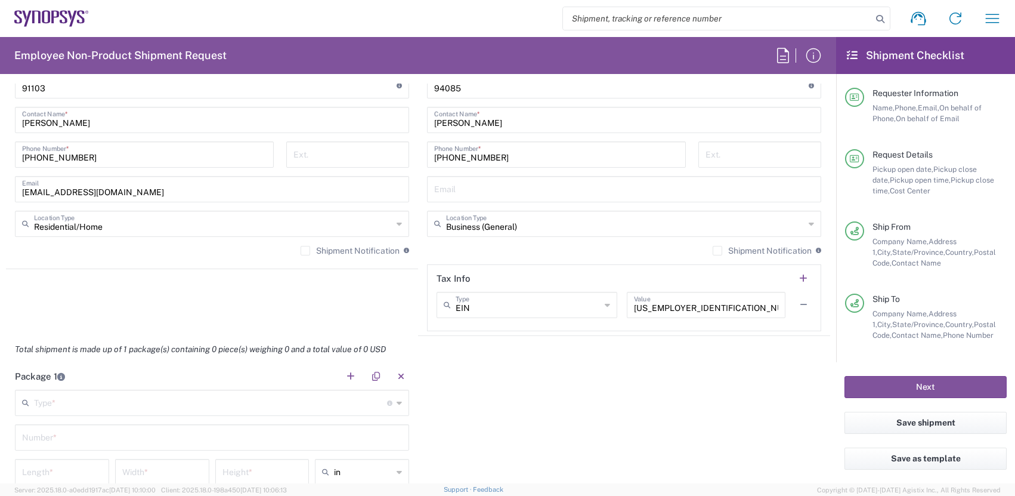
click at [110, 399] on input "text" at bounding box center [210, 401] width 353 height 21
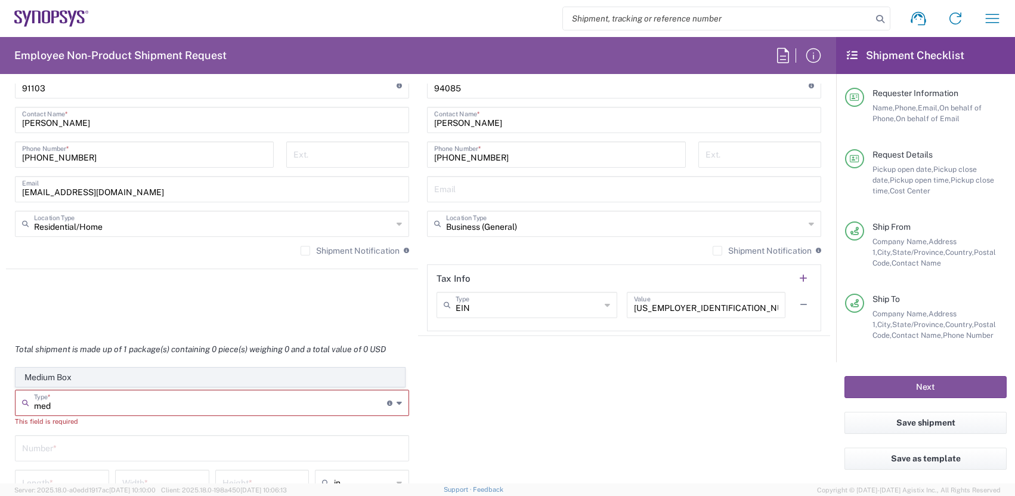
click at [89, 373] on span "Medium Box" at bounding box center [210, 377] width 388 height 18
type input "Medium Box"
type input "13"
type input "11.5"
type input "2.5"
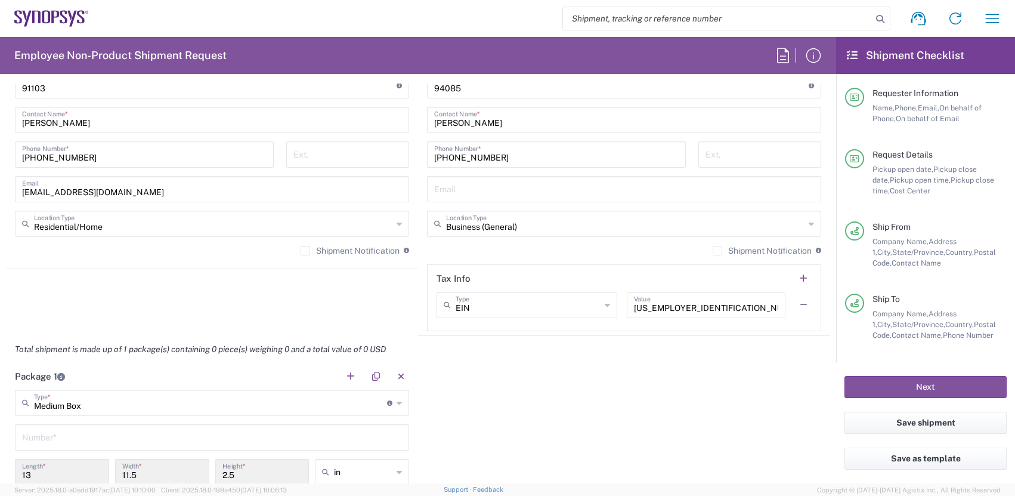
scroll to position [1002, 0]
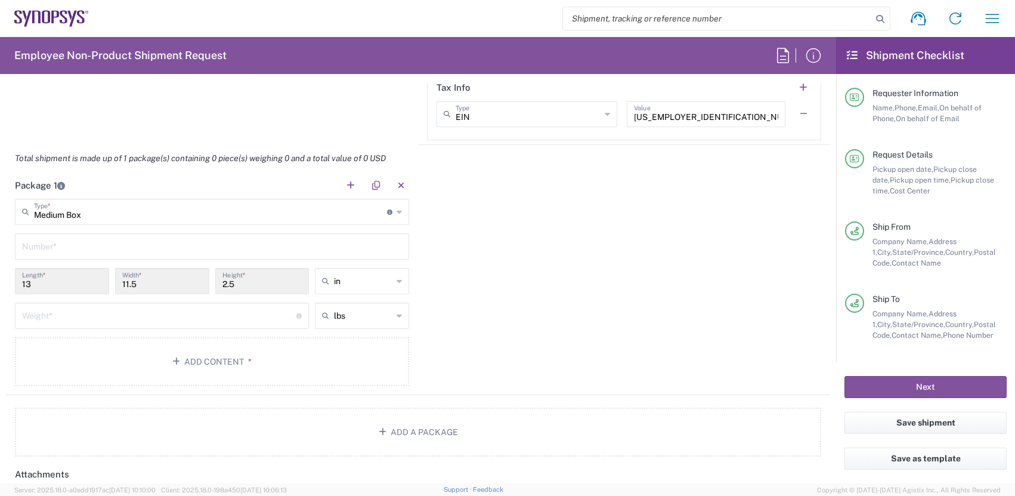
click at [104, 246] on input "text" at bounding box center [212, 245] width 380 height 21
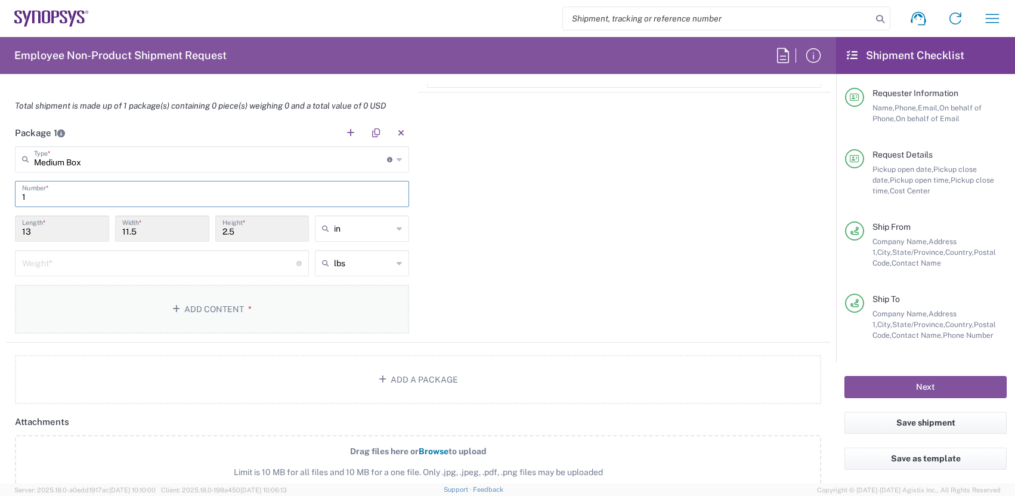
scroll to position [1050, 0]
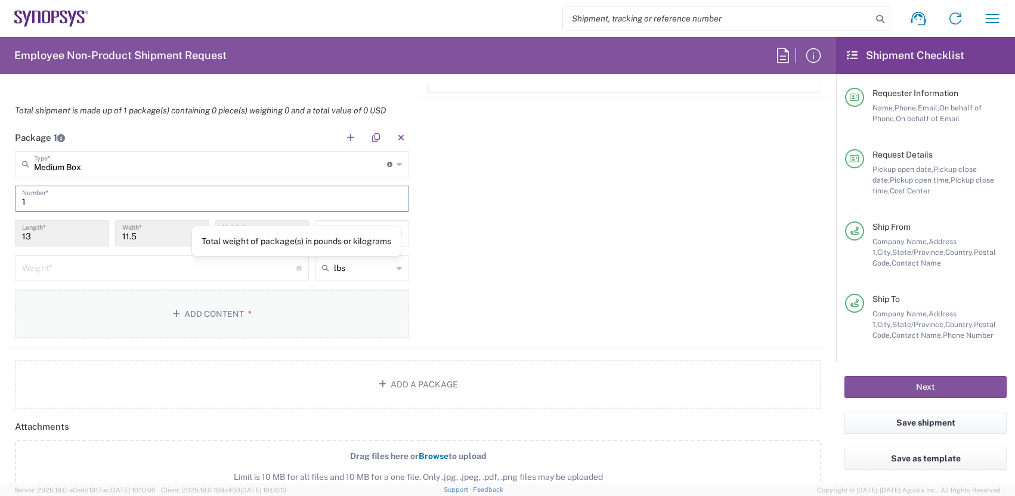
type input "1"
click at [208, 310] on button "Add Content *" at bounding box center [212, 313] width 394 height 49
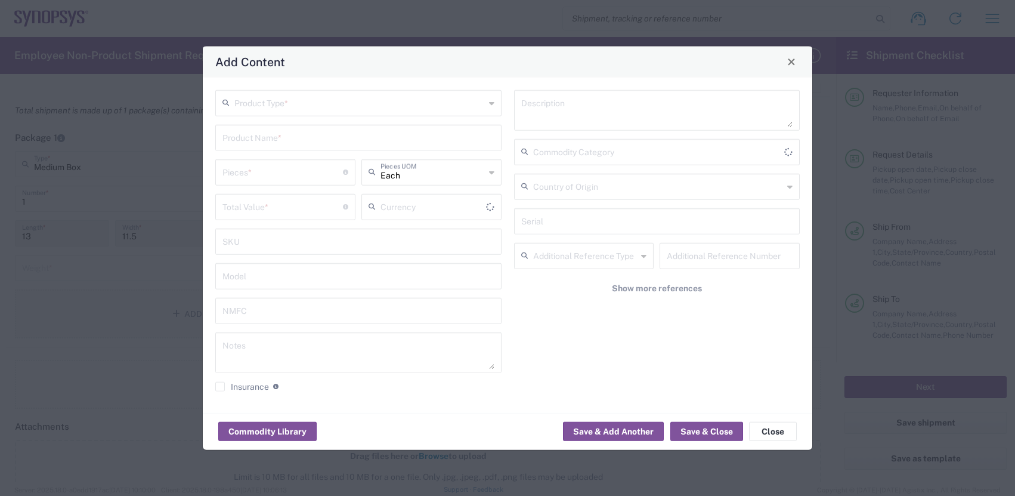
type input "US Dollar"
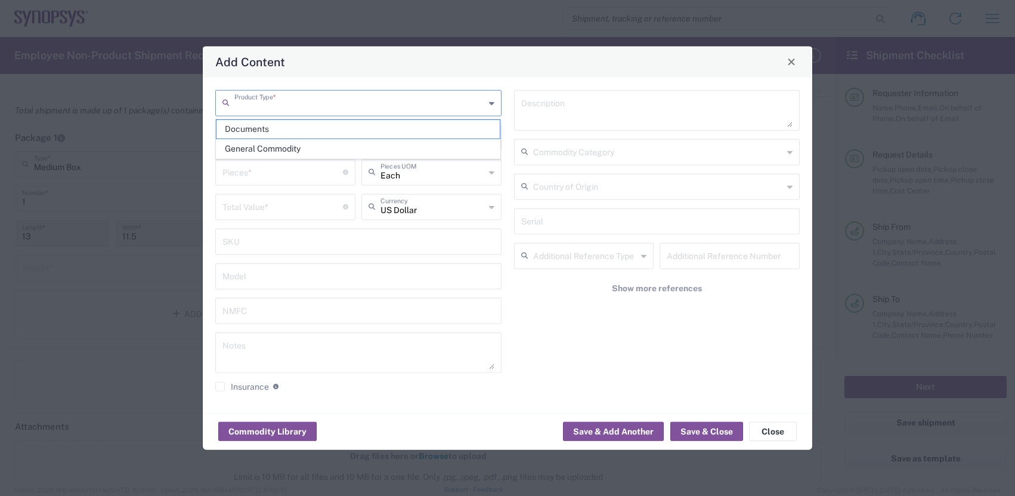
click at [291, 106] on input "text" at bounding box center [359, 101] width 251 height 21
click at [260, 144] on span "General Commodity" at bounding box center [359, 149] width 284 height 18
type input "General Commodity"
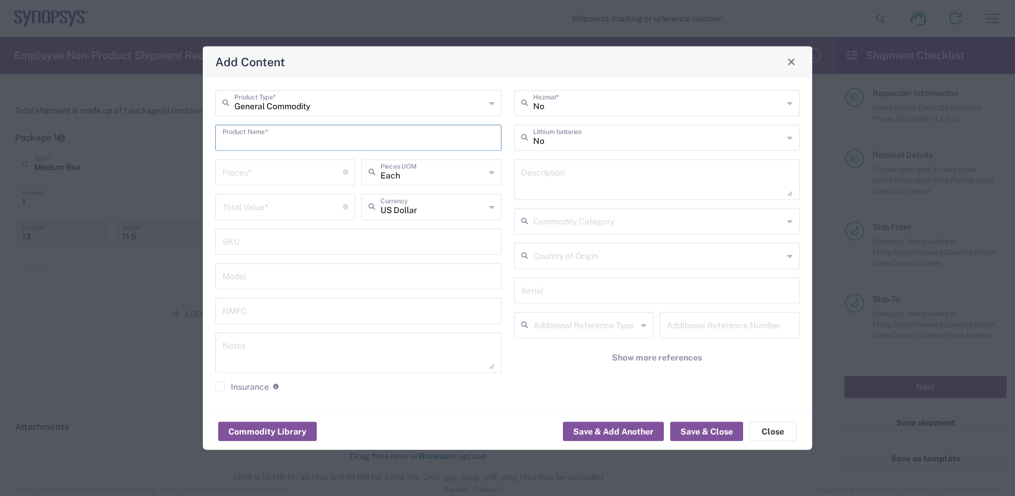
click at [271, 135] on input "text" at bounding box center [359, 136] width 272 height 21
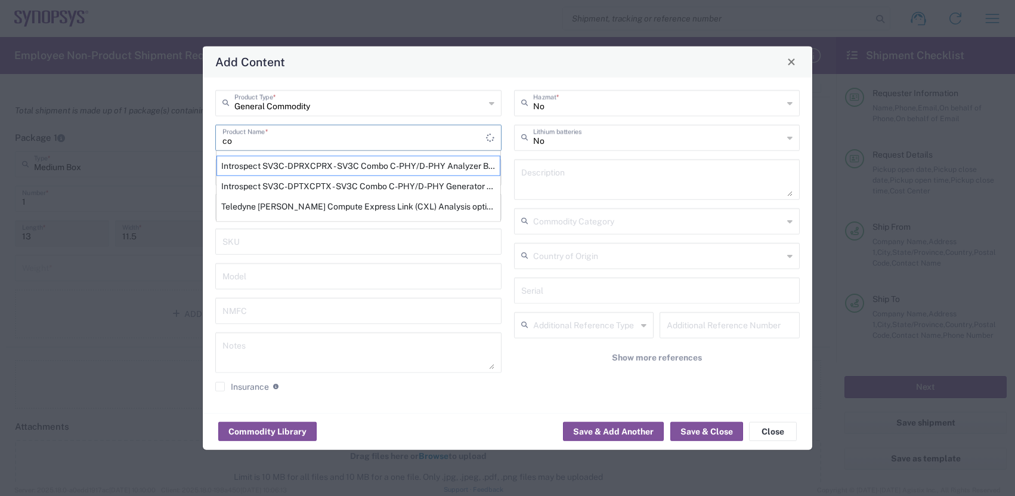
type input "c"
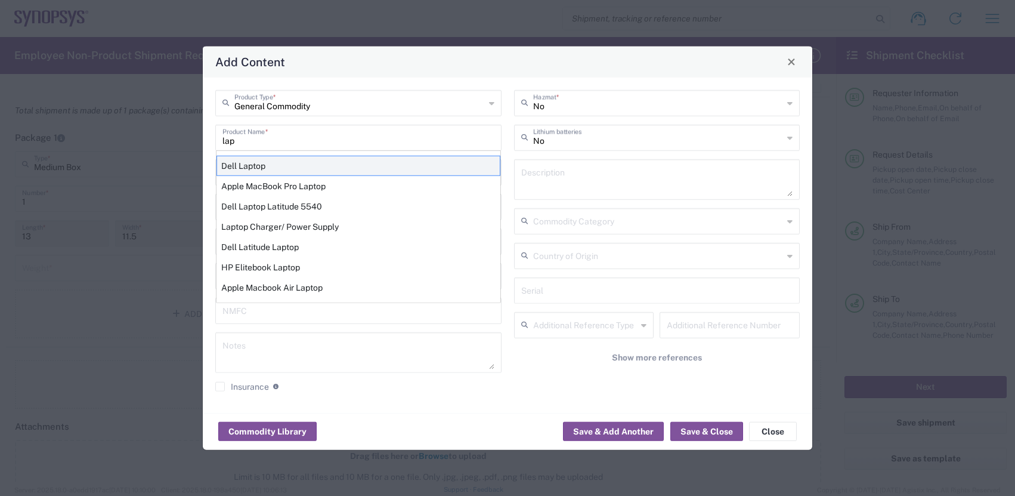
click at [310, 165] on div "Dell Laptop" at bounding box center [359, 165] width 284 height 20
type input "Dell Laptop"
type textarea "Dell Laptop"
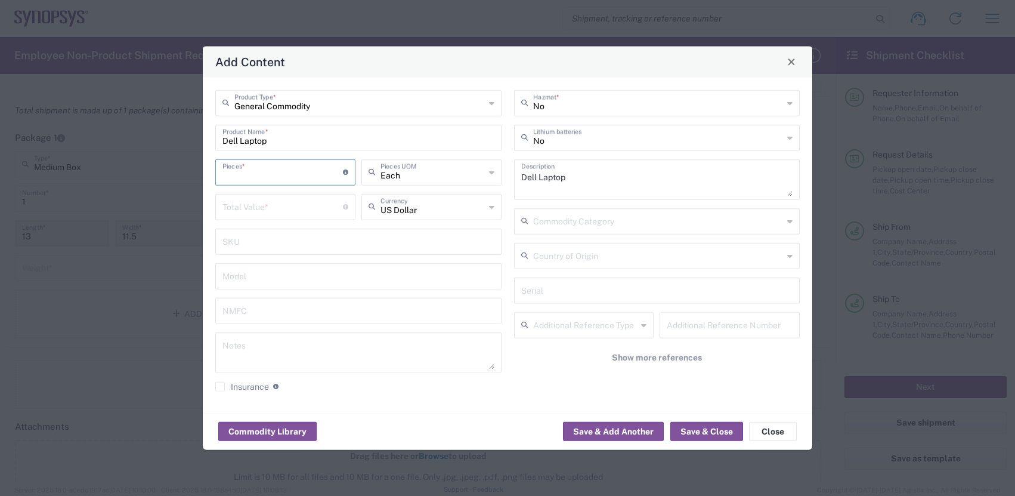
click at [250, 175] on input "number" at bounding box center [283, 170] width 121 height 21
type input "1"
click at [272, 208] on input "number" at bounding box center [283, 205] width 121 height 21
type input "300"
click at [387, 291] on div "General Commodity Product Type * Dell Laptop Product Name * 1 Pieces * Number o…" at bounding box center [358, 244] width 299 height 310
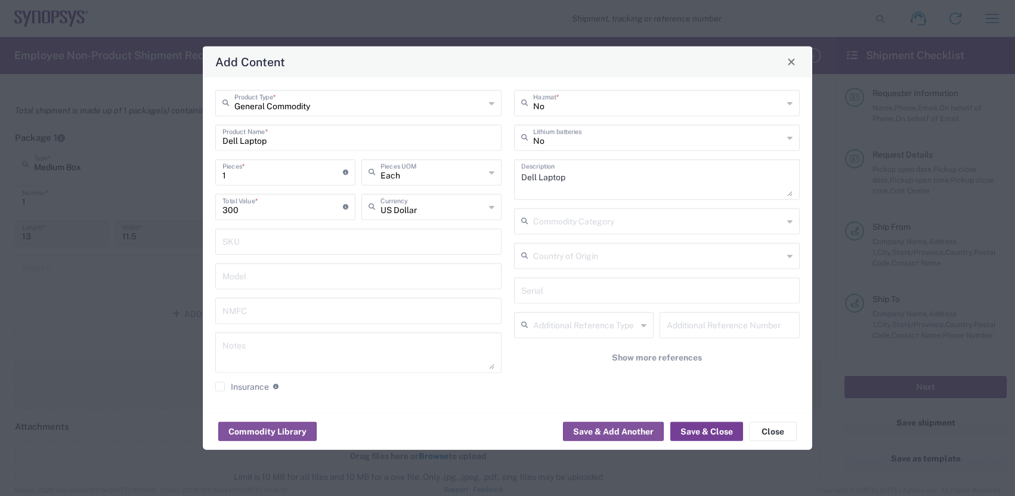
click at [714, 431] on button "Save & Close" at bounding box center [707, 431] width 73 height 19
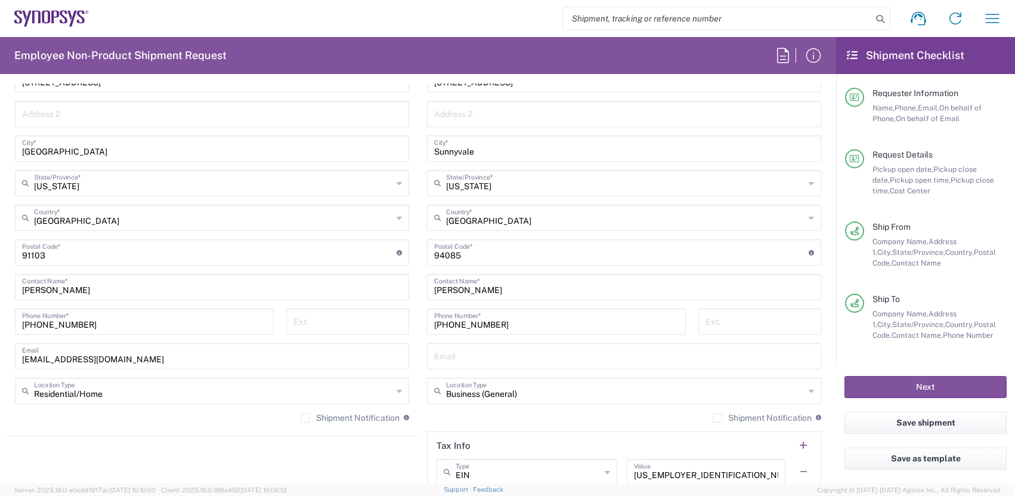
scroll to position [668, 0]
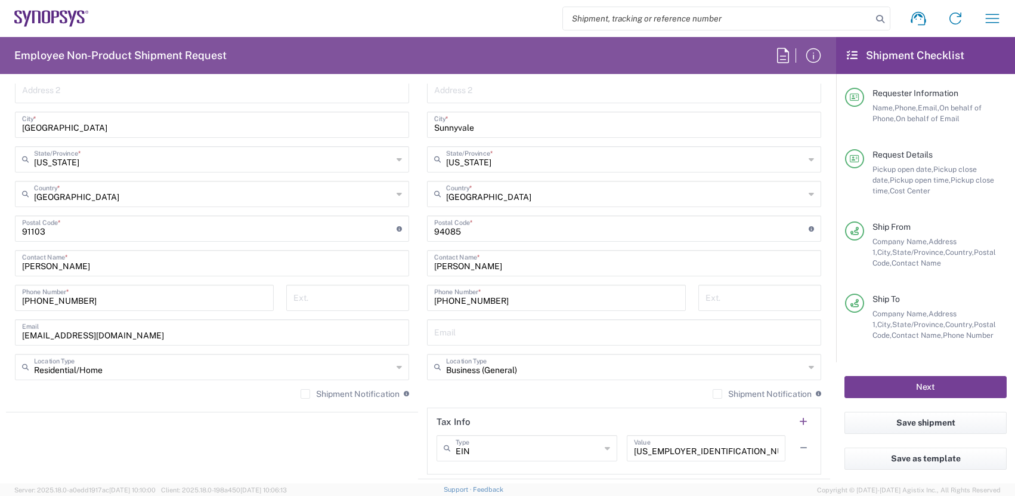
click at [925, 383] on button "Next" at bounding box center [926, 387] width 162 height 22
click at [939, 353] on div "Ship To Company Name, Address 1, City, State/Province, Country, Postal Code, Co…" at bounding box center [926, 330] width 162 height 72
click at [928, 388] on button "Next" at bounding box center [926, 387] width 162 height 22
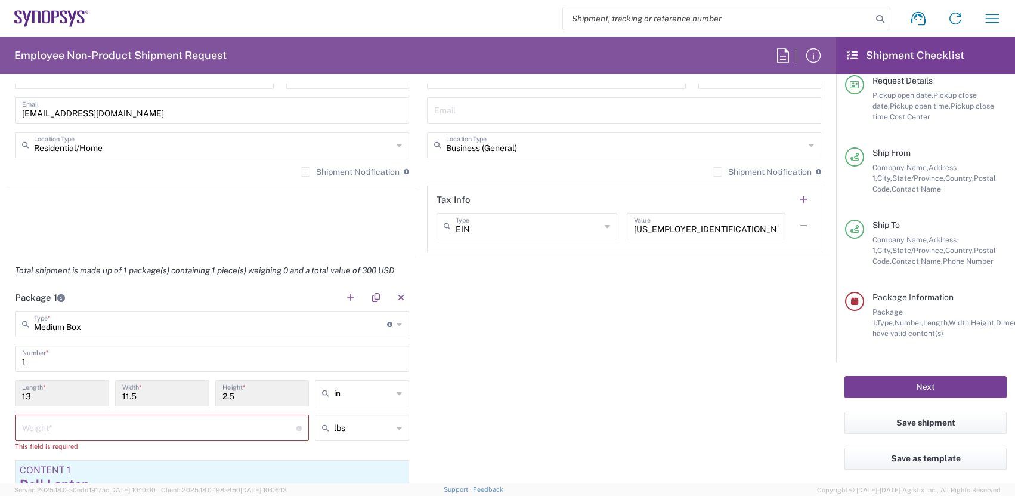
scroll to position [907, 0]
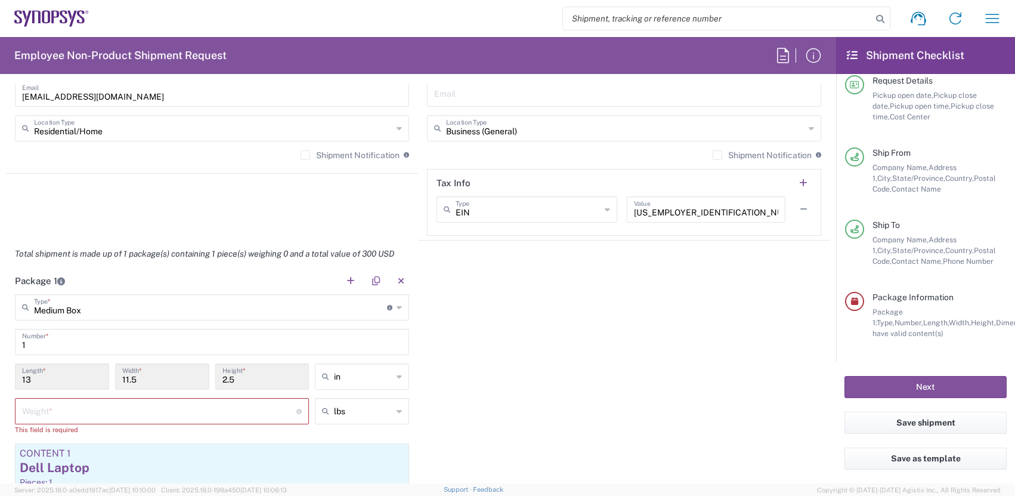
click at [91, 404] on input "number" at bounding box center [159, 410] width 274 height 21
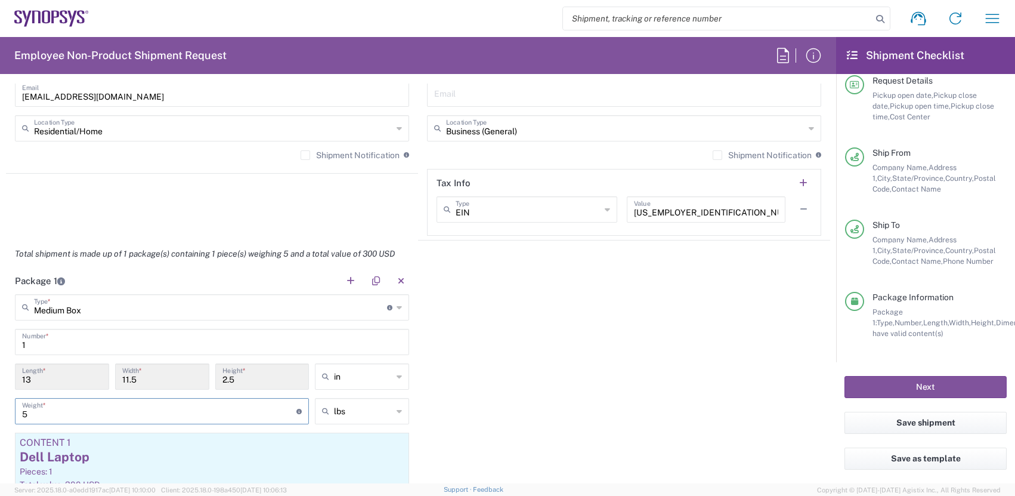
type input "5"
click at [539, 361] on div "Package 1 Medium Box Type * Material used to package goods Medium Box 1 Number …" at bounding box center [418, 414] width 825 height 294
click at [919, 384] on button "Next" at bounding box center [926, 387] width 162 height 22
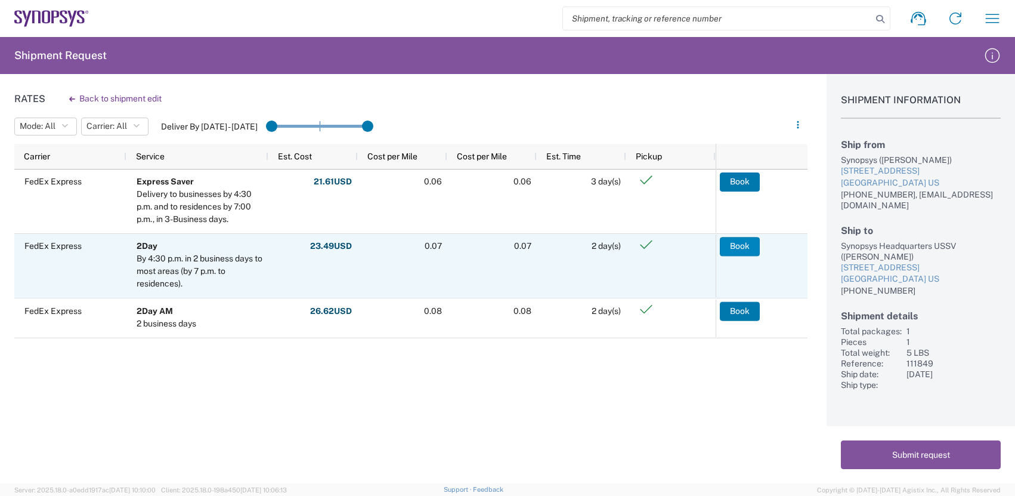
click at [735, 242] on button "Book" at bounding box center [740, 246] width 40 height 19
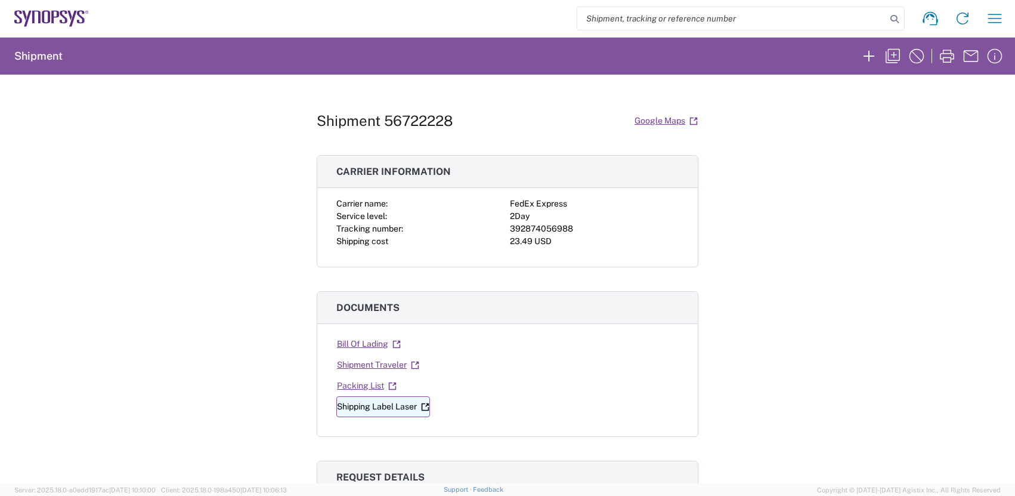
click at [359, 402] on link "Shipping Label Laser" at bounding box center [383, 406] width 94 height 21
